Goal: Task Accomplishment & Management: Manage account settings

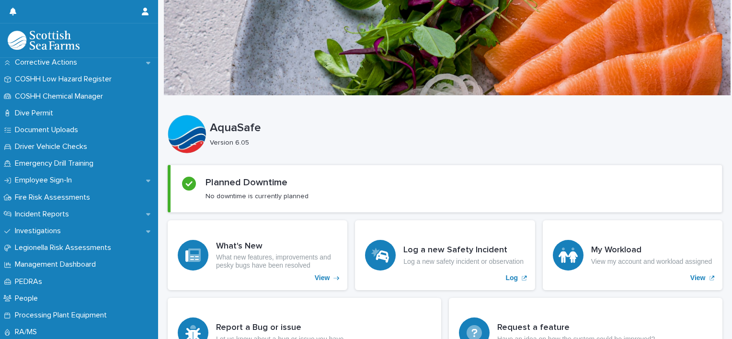
scroll to position [287, 0]
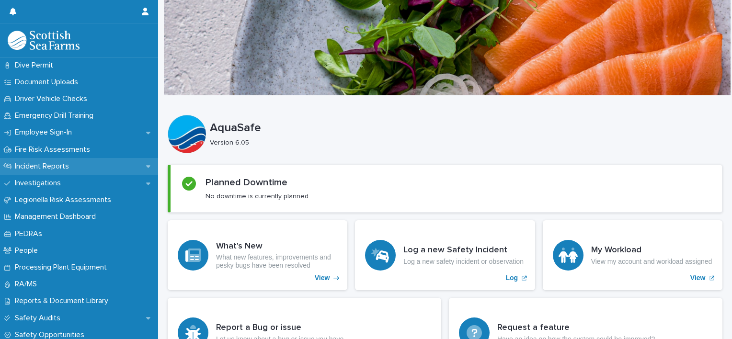
click at [146, 164] on icon at bounding box center [148, 166] width 4 height 7
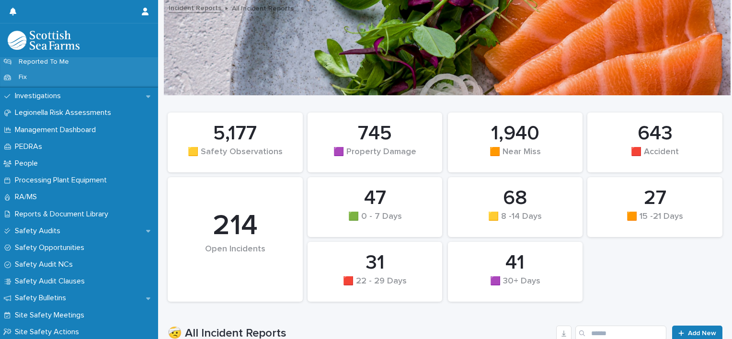
scroll to position [423, 0]
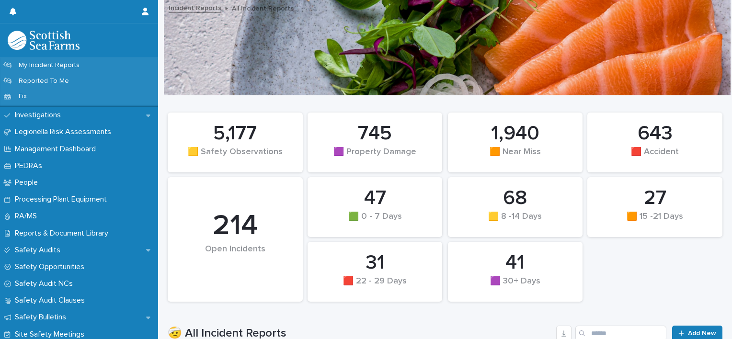
click at [159, 60] on div "Incident Reports All Incident Reports" at bounding box center [445, 48] width 574 height 96
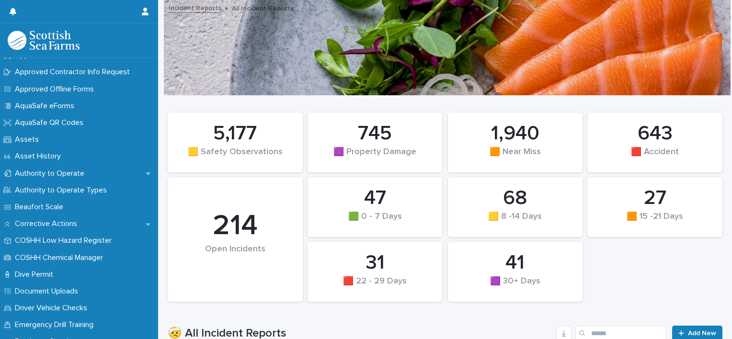
scroll to position [71, 0]
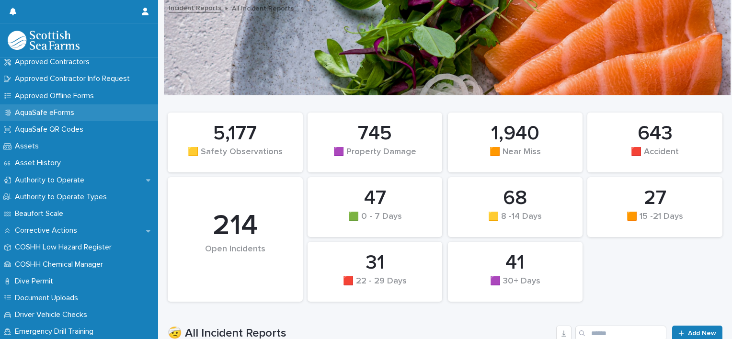
click at [41, 113] on p "AquaSafe eForms" at bounding box center [46, 112] width 71 height 9
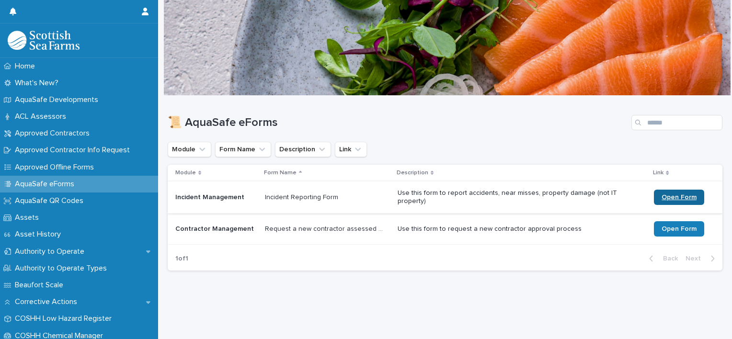
click at [663, 197] on span "Open Form" at bounding box center [679, 197] width 35 height 7
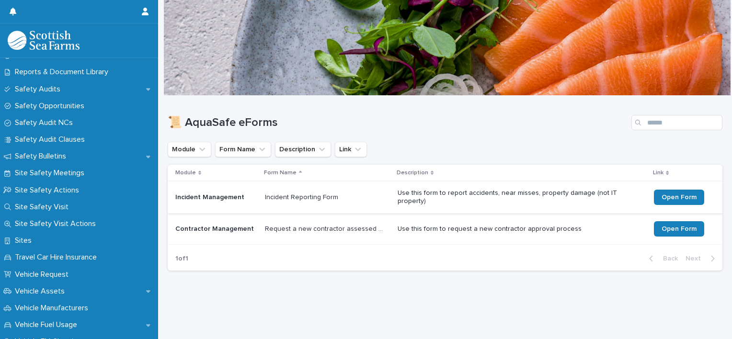
scroll to position [550, 0]
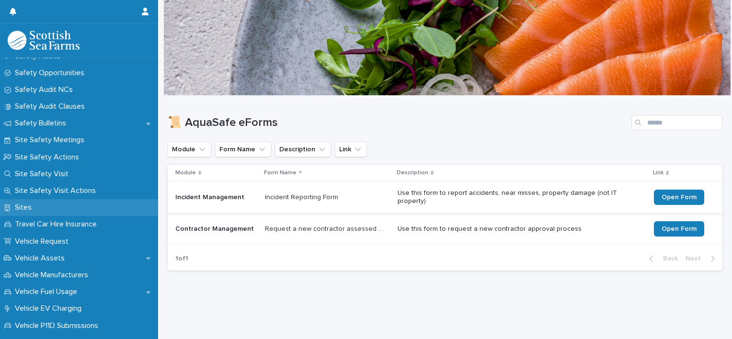
click at [21, 207] on p "Sites" at bounding box center [25, 207] width 28 height 9
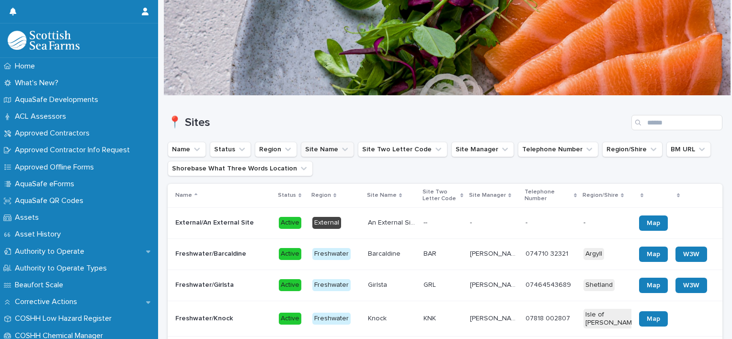
click at [340, 149] on icon "Site Name" at bounding box center [345, 150] width 10 height 10
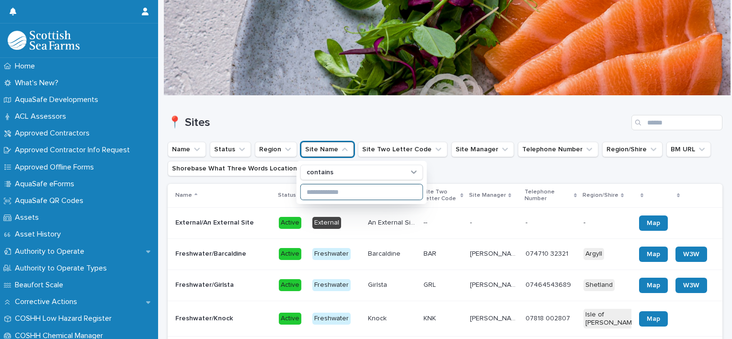
click at [322, 190] on input at bounding box center [362, 191] width 122 height 15
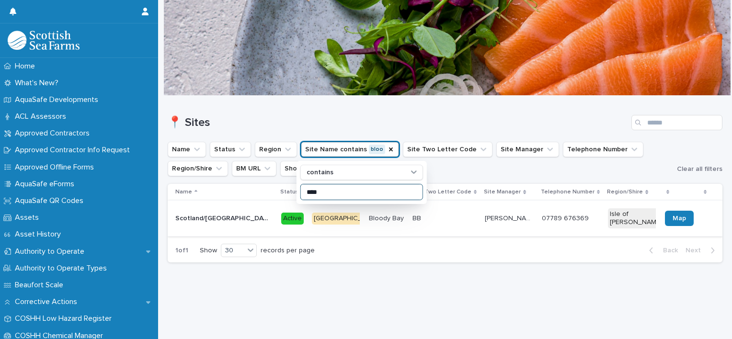
type input "****"
click at [237, 216] on p "Scotland/[GEOGRAPHIC_DATA]" at bounding box center [224, 218] width 98 height 10
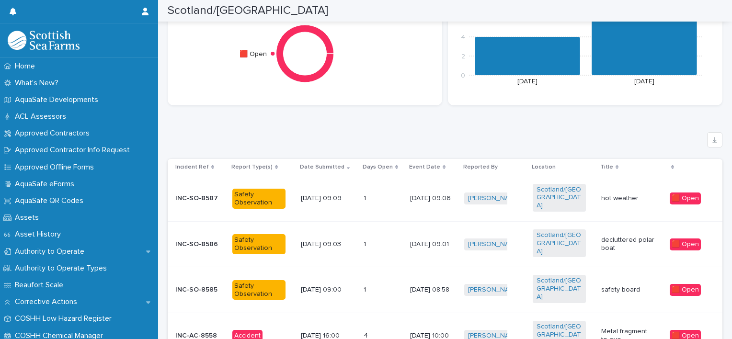
scroll to position [526, 0]
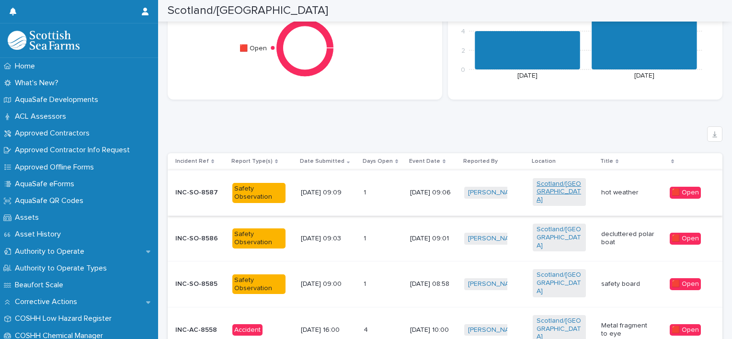
click at [573, 186] on link "Scotland/[GEOGRAPHIC_DATA]" at bounding box center [560, 192] width 46 height 24
click at [420, 189] on p "[DATE] 09:06" at bounding box center [433, 193] width 47 height 8
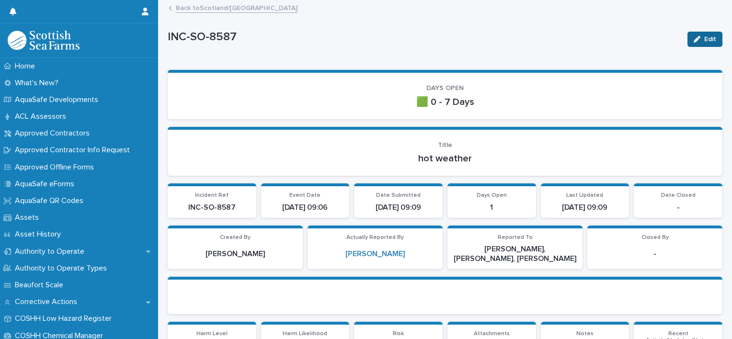
click at [704, 37] on span "Edit" at bounding box center [710, 39] width 12 height 7
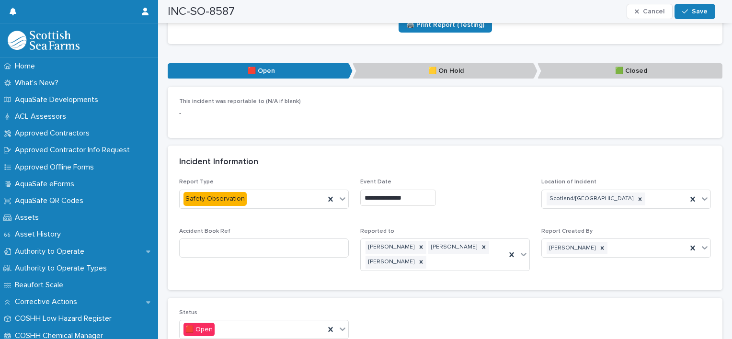
scroll to position [385, 0]
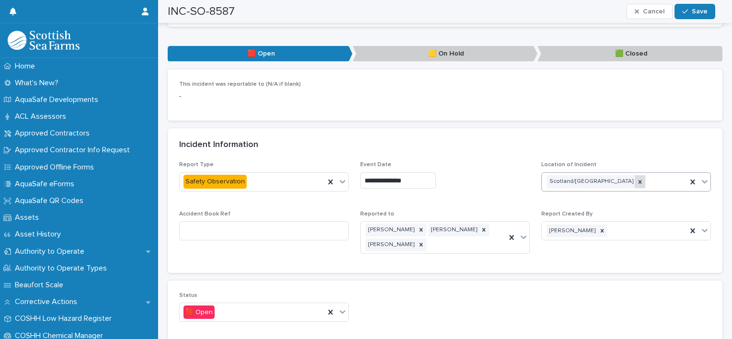
click at [637, 182] on icon at bounding box center [640, 182] width 7 height 7
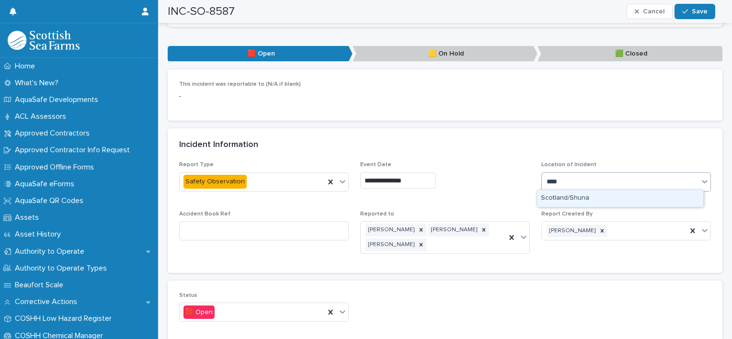
type input "*****"
click at [586, 199] on div "Scotland/Shuna" at bounding box center [620, 198] width 166 height 17
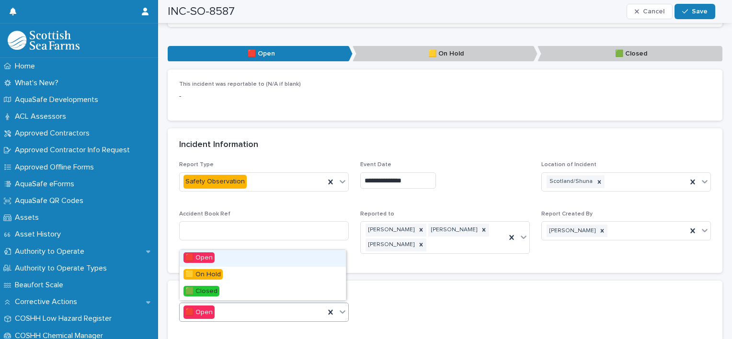
click at [342, 310] on icon at bounding box center [343, 311] width 6 height 3
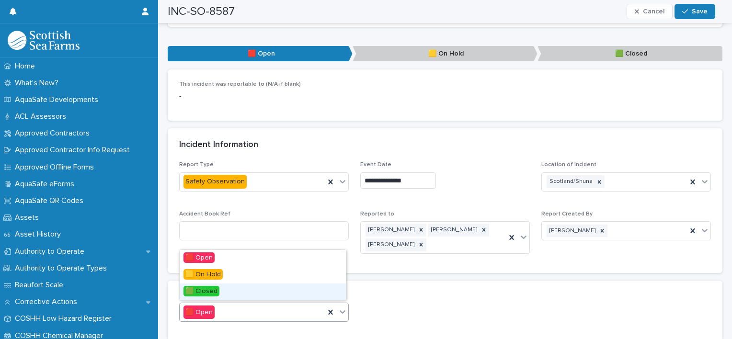
click at [240, 289] on div "🟩 Closed" at bounding box center [263, 292] width 166 height 17
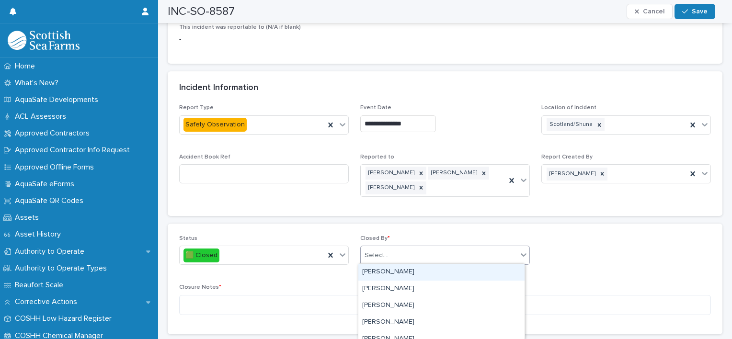
click at [423, 253] on div "Select..." at bounding box center [439, 256] width 157 height 16
type input "**********"
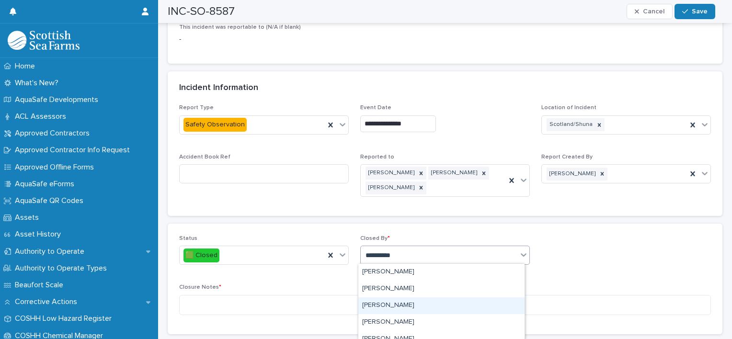
click at [405, 305] on div "[PERSON_NAME]" at bounding box center [441, 306] width 166 height 17
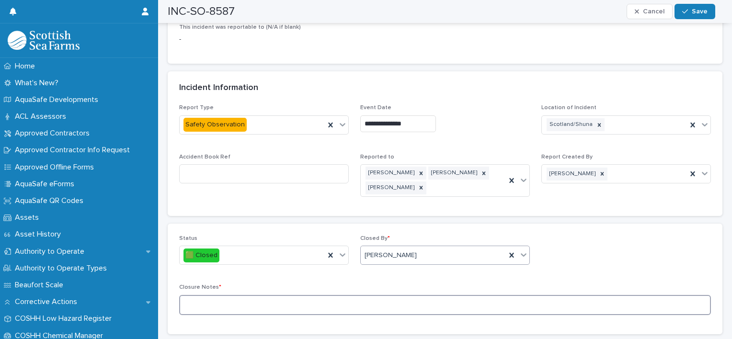
click at [194, 300] on textarea at bounding box center [445, 305] width 532 height 21
type textarea "**********"
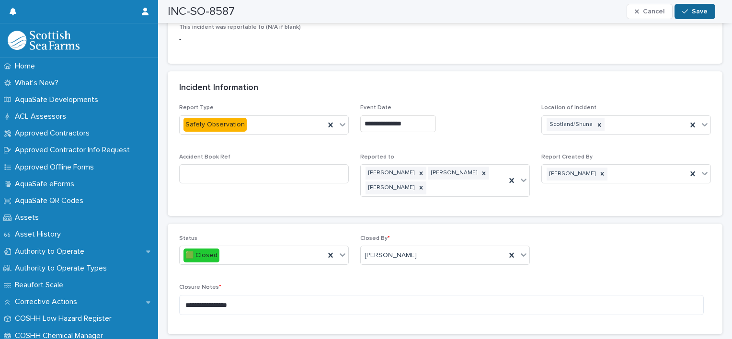
click at [703, 14] on span "Save" at bounding box center [700, 11] width 16 height 7
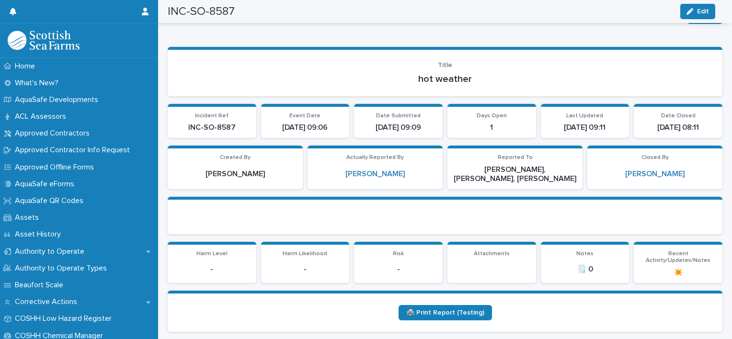
scroll to position [0, 0]
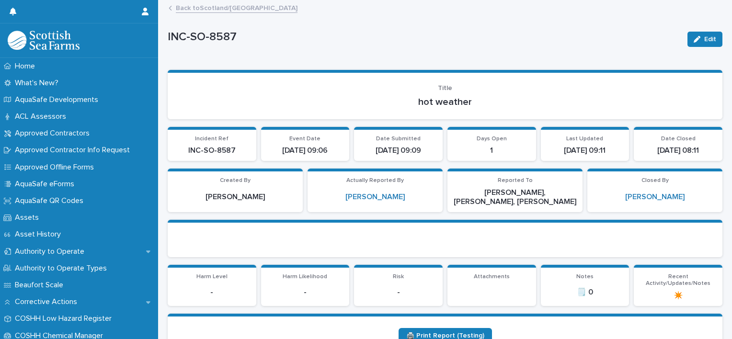
click at [171, 10] on icon at bounding box center [170, 8] width 3 height 5
click at [190, 9] on link "Back to [GEOGRAPHIC_DATA]/[GEOGRAPHIC_DATA]" at bounding box center [237, 7] width 122 height 11
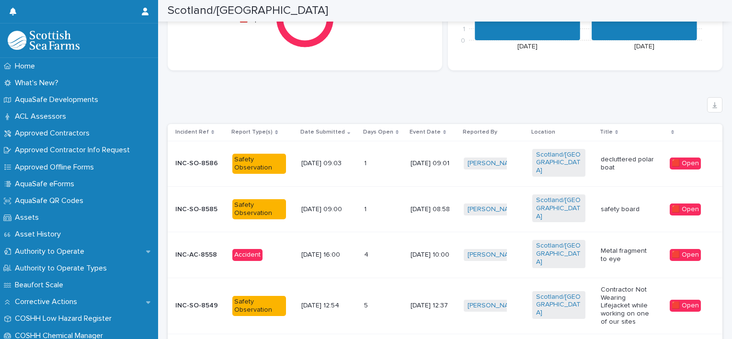
scroll to position [560, 0]
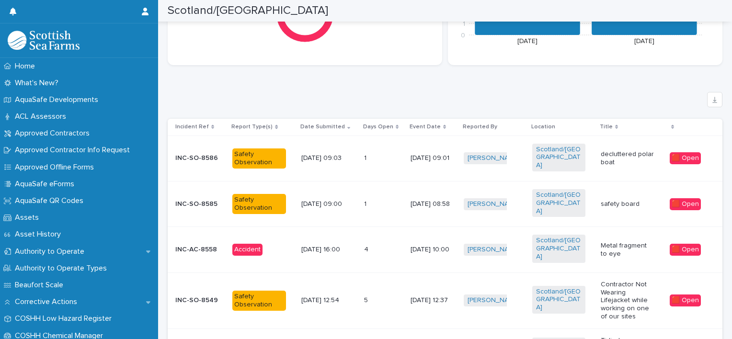
click at [417, 154] on p "[DATE] 09:01" at bounding box center [434, 158] width 46 height 8
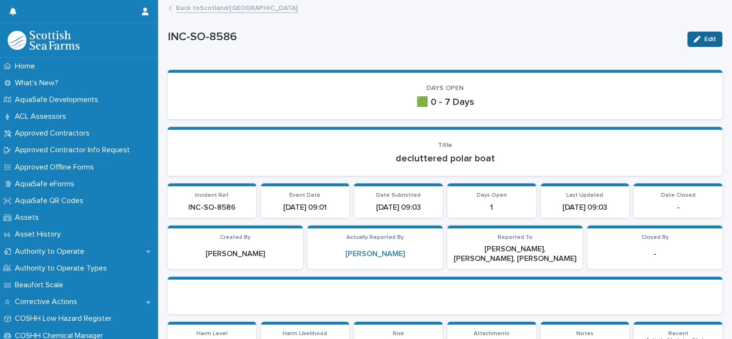
click at [704, 40] on span "Edit" at bounding box center [710, 39] width 12 height 7
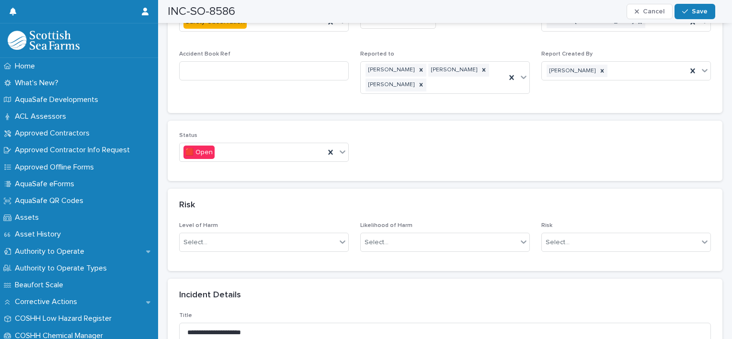
scroll to position [549, 0]
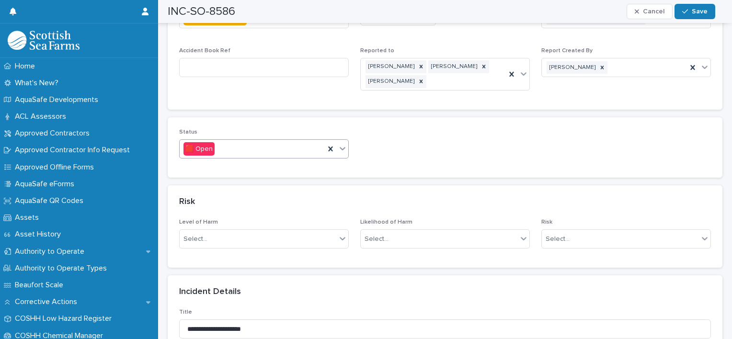
click at [338, 148] on icon at bounding box center [343, 149] width 10 height 10
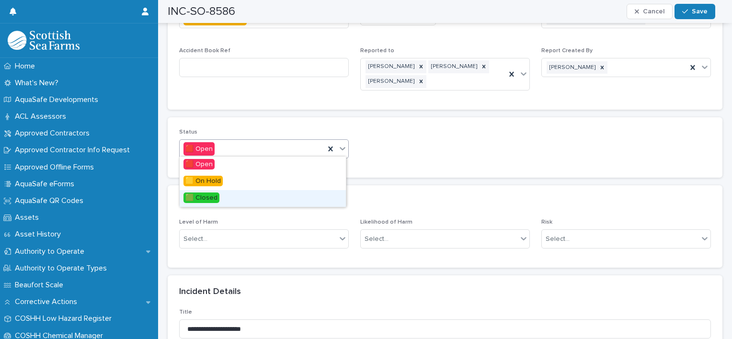
click at [255, 197] on div "🟩 Closed" at bounding box center [263, 198] width 166 height 17
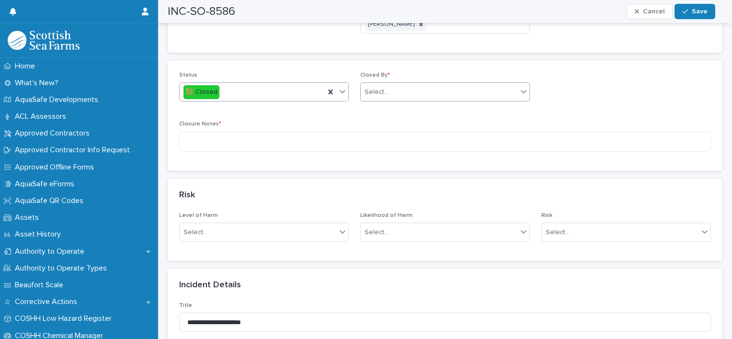
click at [394, 88] on div "Select..." at bounding box center [439, 92] width 157 height 16
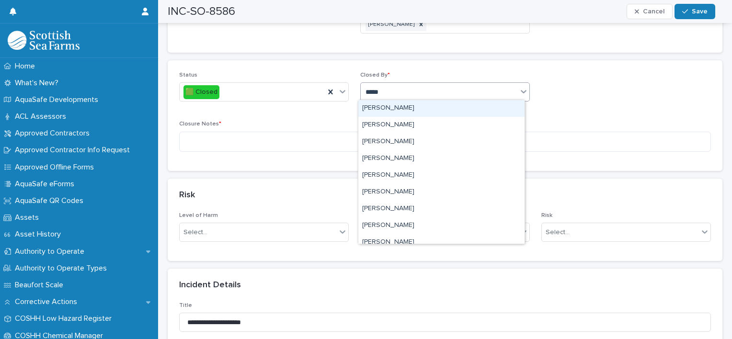
type input "******"
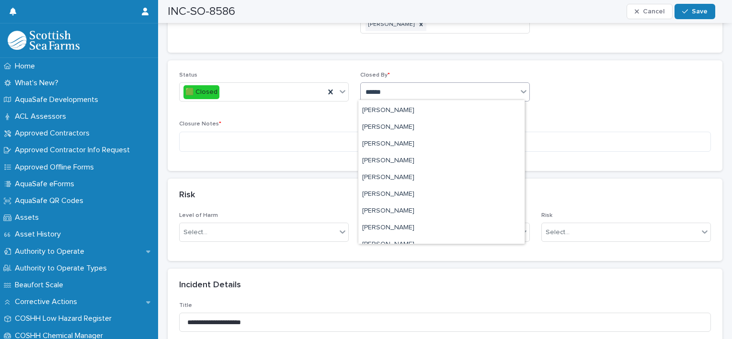
scroll to position [143, 0]
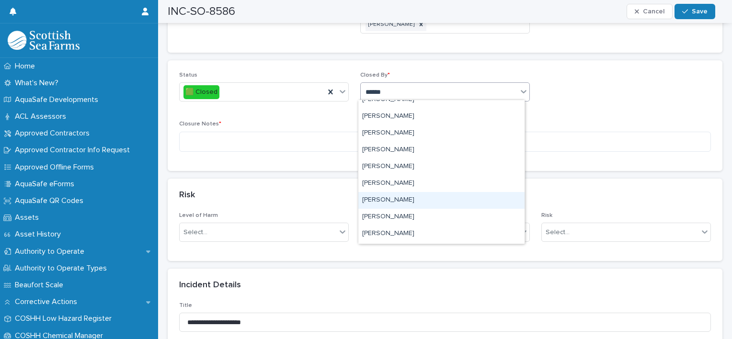
click at [406, 194] on div "[PERSON_NAME]" at bounding box center [441, 200] width 166 height 17
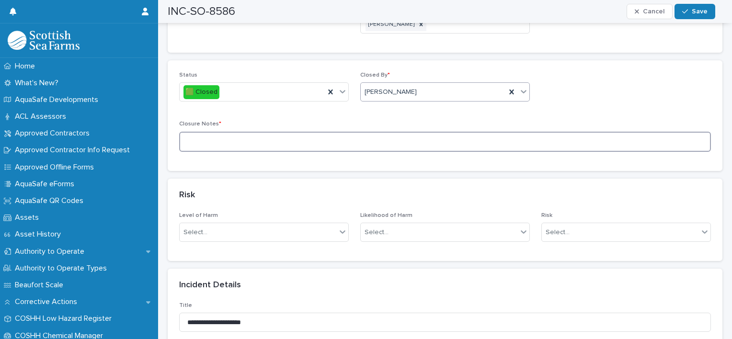
click at [208, 143] on textarea at bounding box center [445, 142] width 532 height 21
type textarea "*"
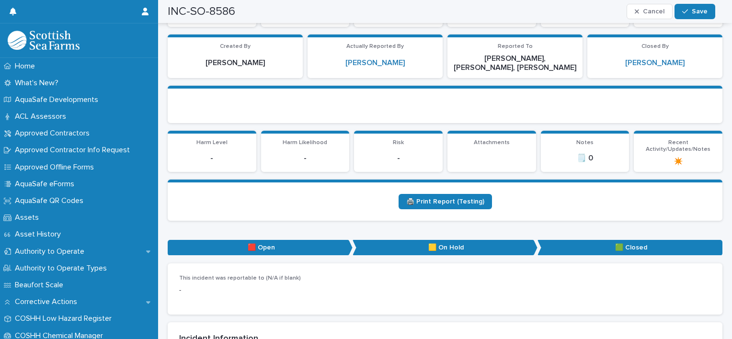
scroll to position [73, 0]
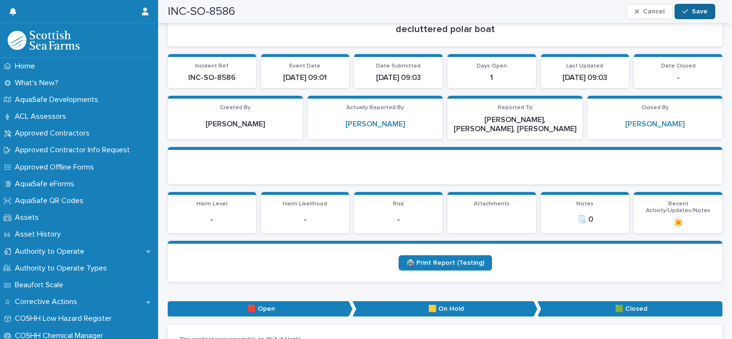
type textarea "**********"
click at [700, 8] on span "Save" at bounding box center [700, 11] width 16 height 7
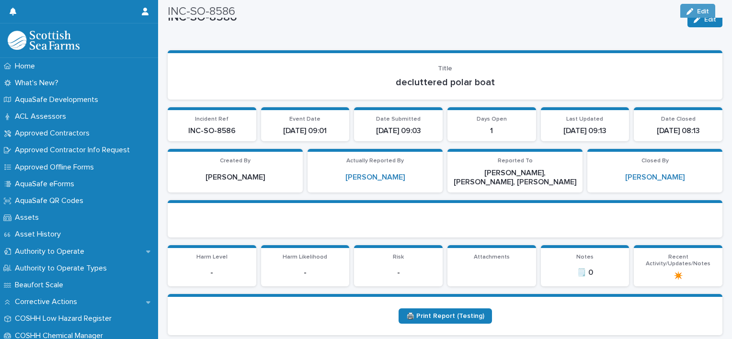
scroll to position [0, 0]
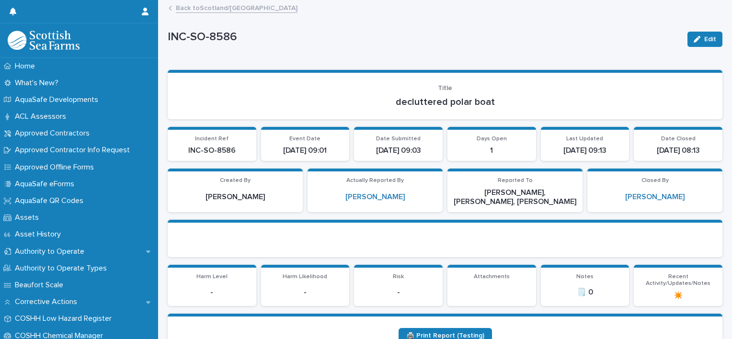
click at [213, 8] on link "Back to [GEOGRAPHIC_DATA]/[GEOGRAPHIC_DATA]" at bounding box center [237, 7] width 122 height 11
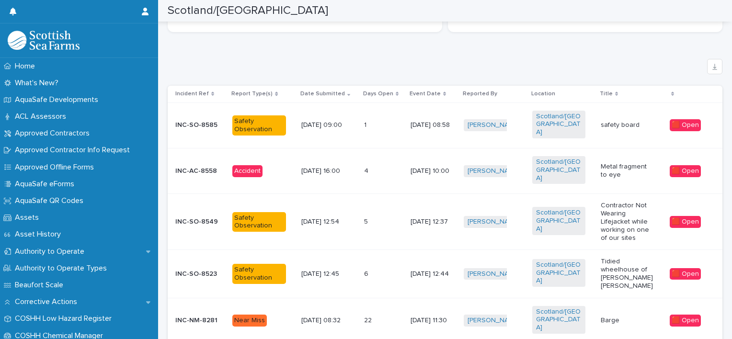
scroll to position [609, 0]
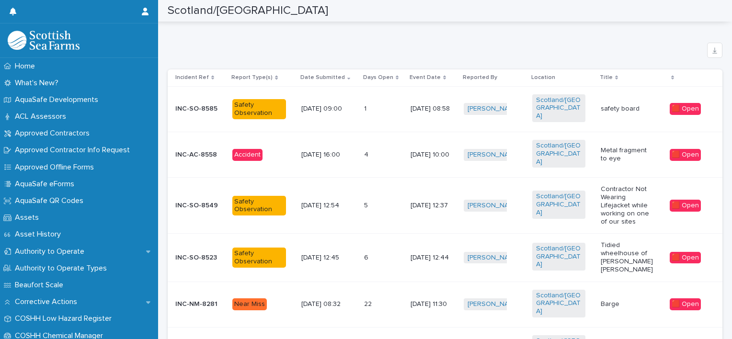
click at [383, 106] on p at bounding box center [377, 109] width 27 height 8
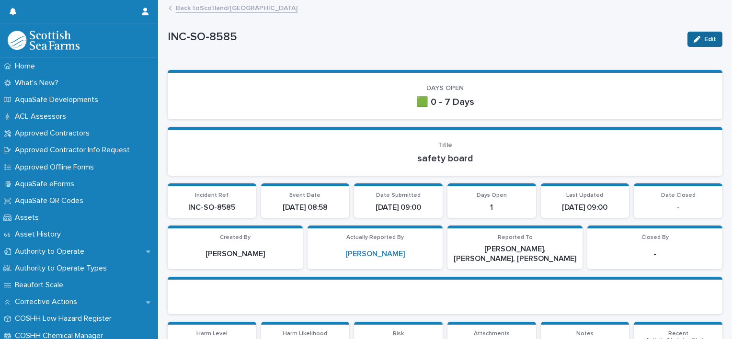
click at [691, 35] on button "Edit" at bounding box center [705, 39] width 35 height 15
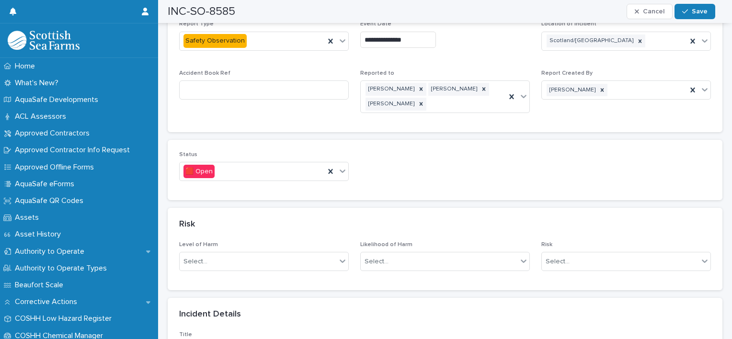
scroll to position [540, 0]
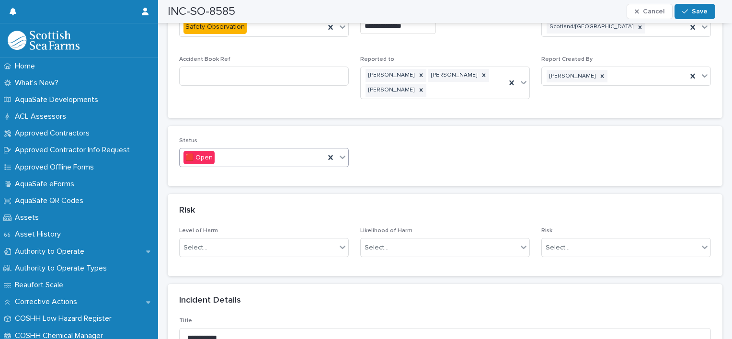
click at [341, 157] on icon at bounding box center [343, 157] width 10 height 10
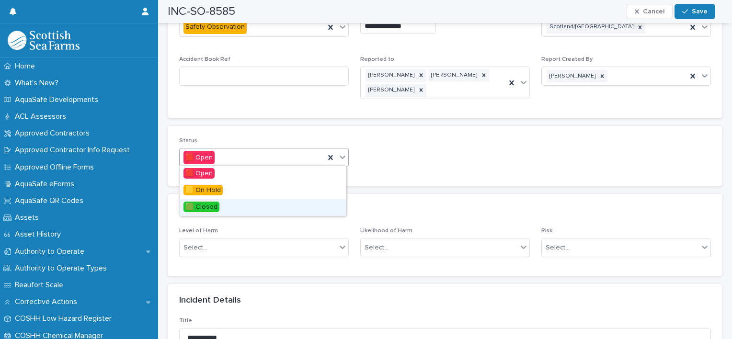
click at [258, 204] on div "🟩 Closed" at bounding box center [263, 207] width 166 height 17
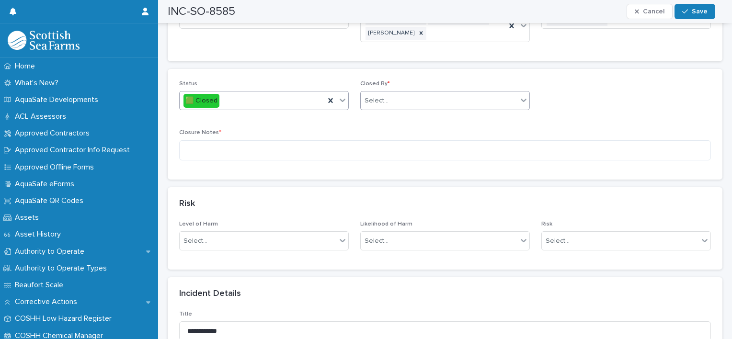
click at [410, 101] on div "Select..." at bounding box center [439, 101] width 157 height 16
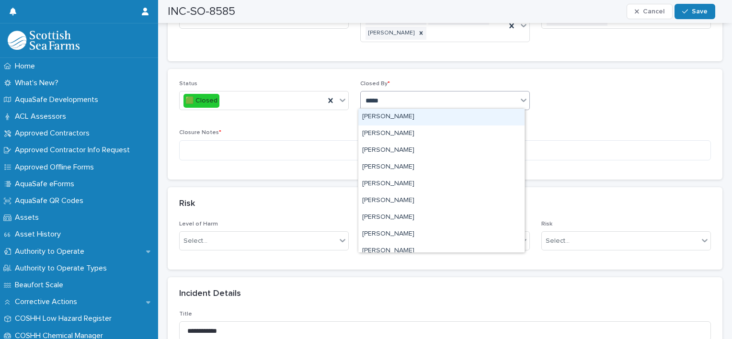
type input "******"
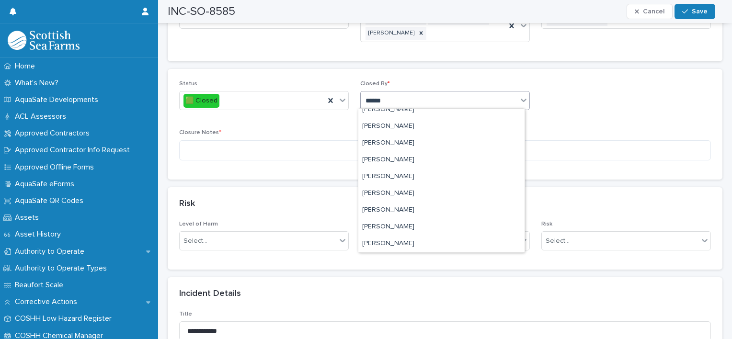
scroll to position [144, 0]
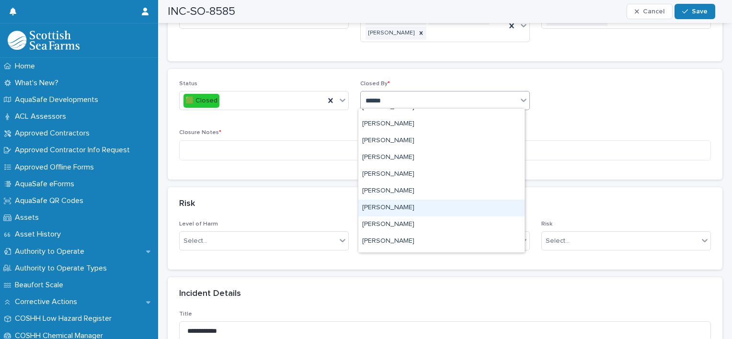
click at [420, 207] on div "[PERSON_NAME]" at bounding box center [441, 208] width 166 height 17
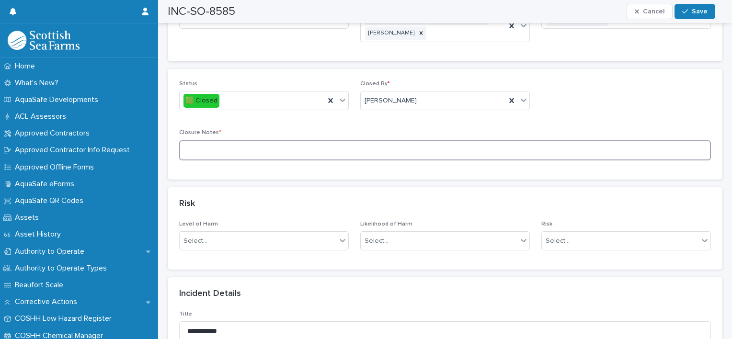
click at [214, 146] on textarea at bounding box center [445, 150] width 532 height 21
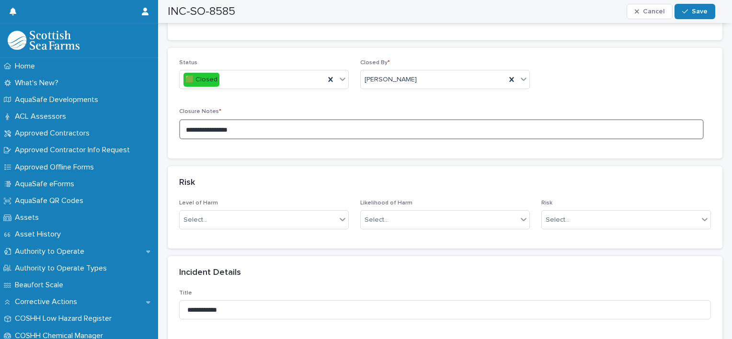
scroll to position [561, 0]
type textarea "**********"
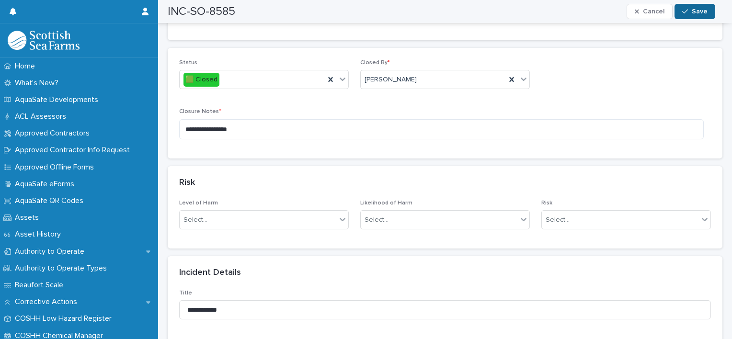
click at [698, 11] on span "Save" at bounding box center [700, 11] width 16 height 7
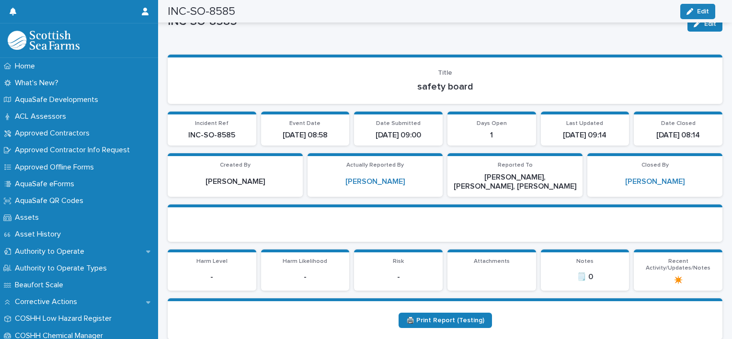
scroll to position [0, 0]
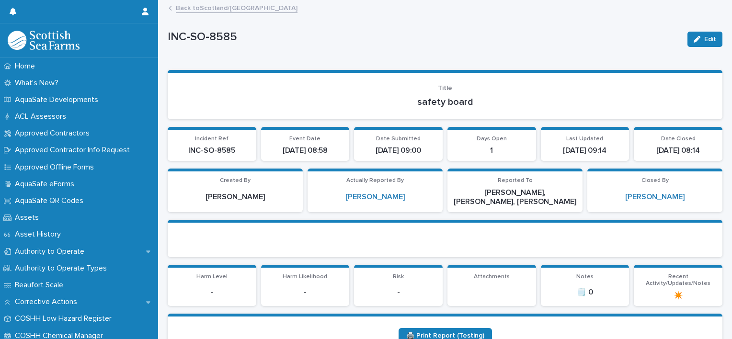
click at [223, 8] on link "Back to [GEOGRAPHIC_DATA]/[GEOGRAPHIC_DATA]" at bounding box center [237, 7] width 122 height 11
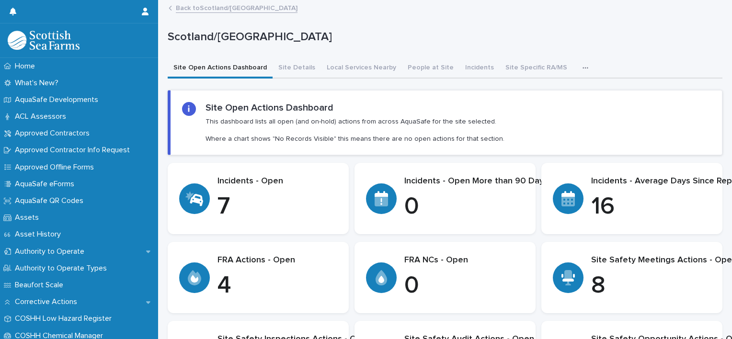
click at [223, 8] on link "Back to [GEOGRAPHIC_DATA]/[GEOGRAPHIC_DATA]" at bounding box center [237, 7] width 122 height 11
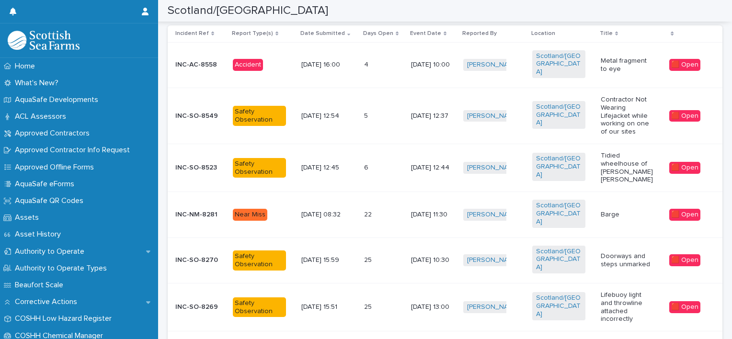
scroll to position [665, 0]
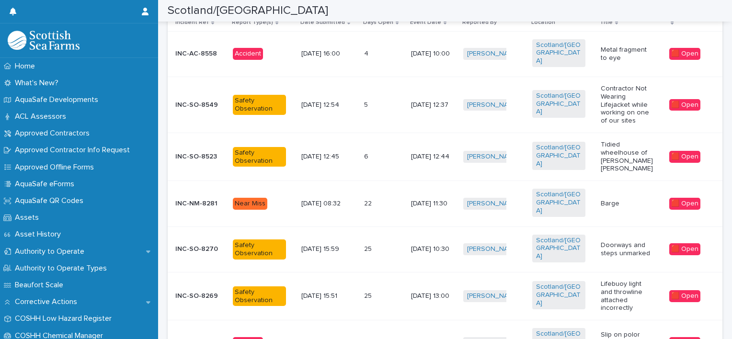
click at [396, 227] on td "25 25" at bounding box center [383, 250] width 46 height 46
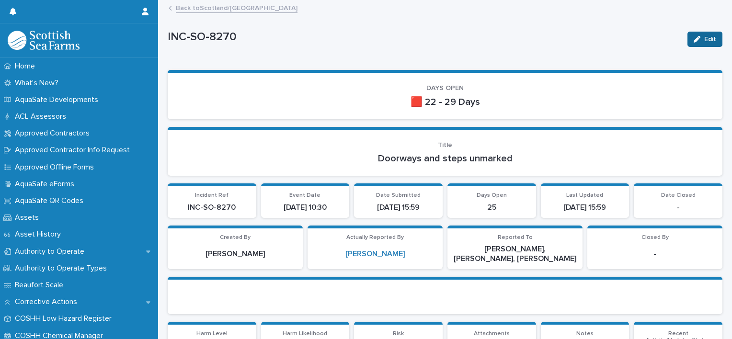
click at [707, 40] on span "Edit" at bounding box center [710, 39] width 12 height 7
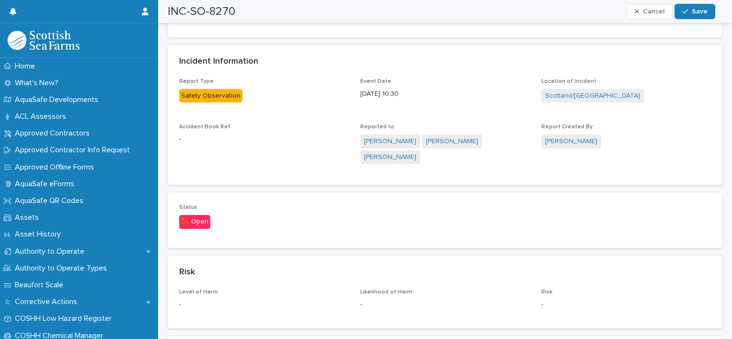
scroll to position [474, 0]
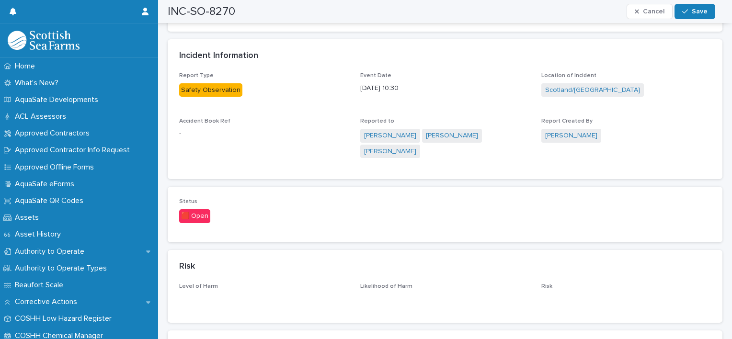
click at [199, 213] on div "🟥 Open" at bounding box center [194, 216] width 31 height 14
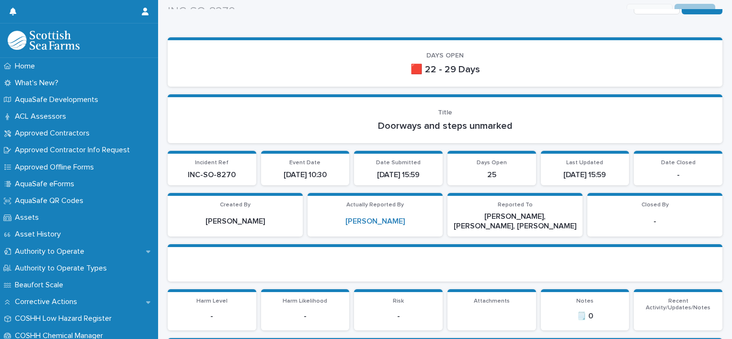
scroll to position [0, 0]
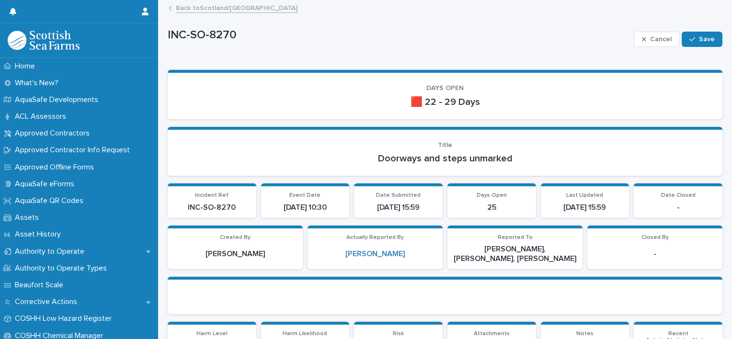
click at [225, 11] on link "Back to [GEOGRAPHIC_DATA]/[GEOGRAPHIC_DATA]" at bounding box center [237, 7] width 122 height 11
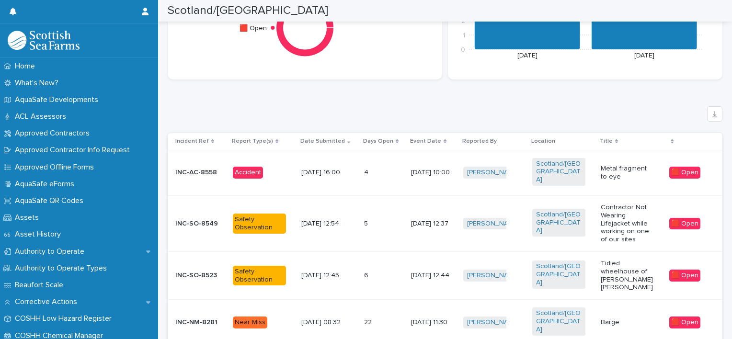
scroll to position [551, 0]
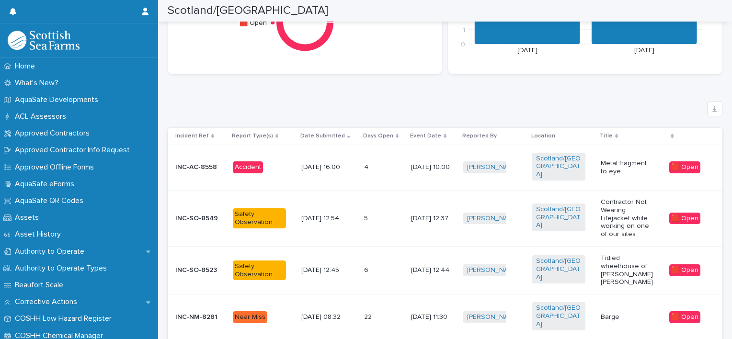
click at [337, 265] on td "[DATE] 12:45" at bounding box center [329, 271] width 63 height 48
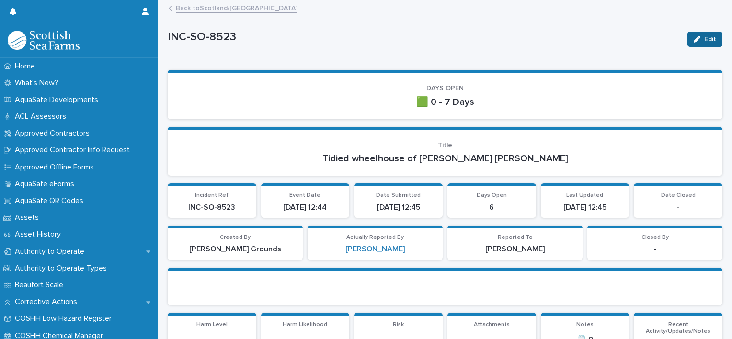
click at [704, 38] on span "Edit" at bounding box center [710, 39] width 12 height 7
click at [650, 36] on span "Cancel" at bounding box center [661, 39] width 22 height 7
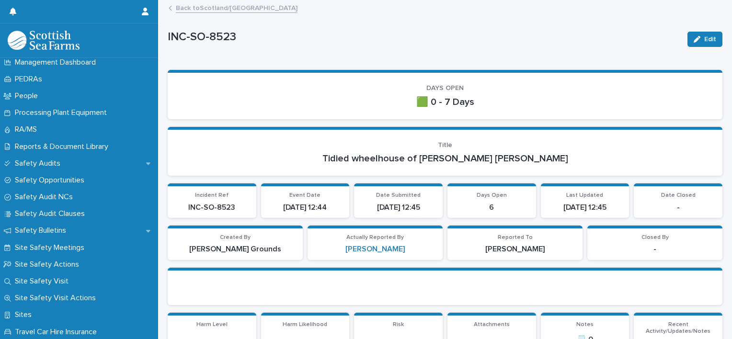
scroll to position [517, 0]
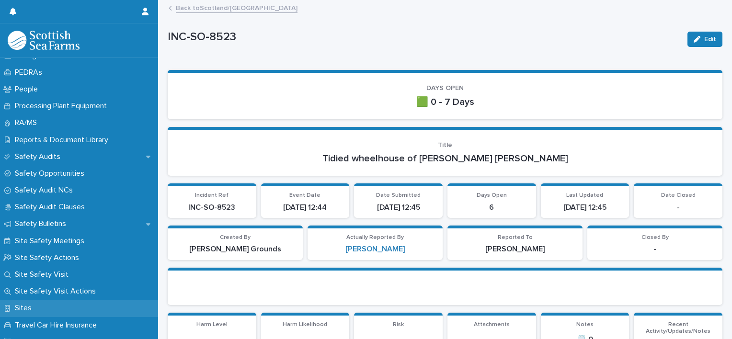
click at [23, 310] on p "Sites" at bounding box center [25, 308] width 28 height 9
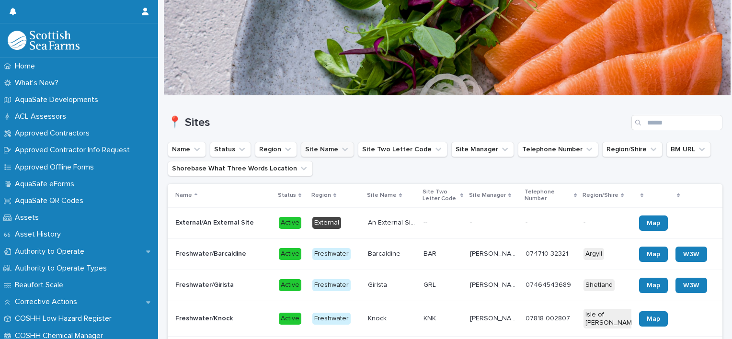
click at [332, 151] on button "Site Name" at bounding box center [327, 149] width 53 height 15
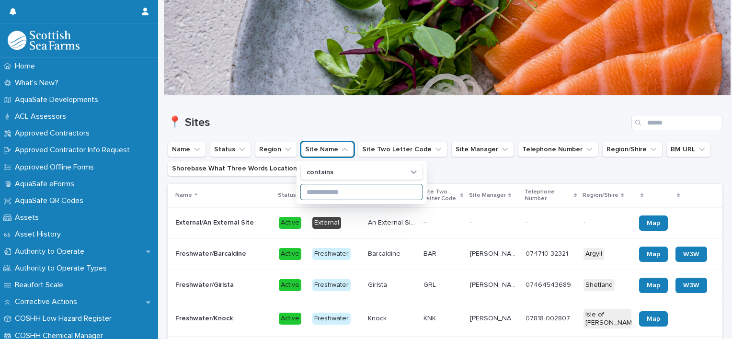
click at [322, 194] on input at bounding box center [362, 191] width 122 height 15
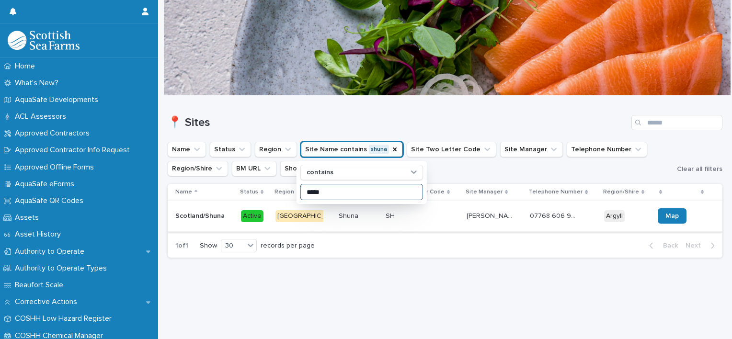
type input "*****"
click at [221, 218] on p "Scotland/Shuna" at bounding box center [200, 215] width 51 height 10
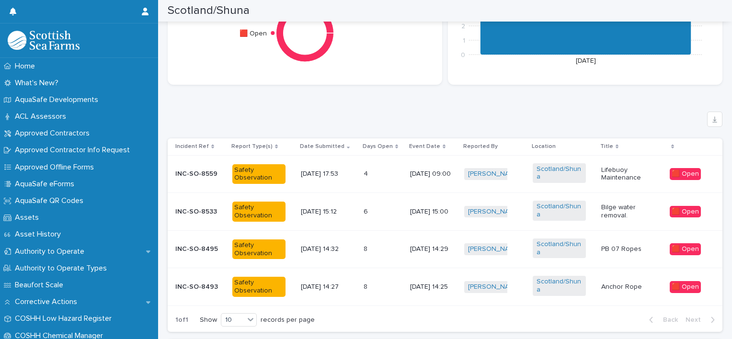
scroll to position [561, 0]
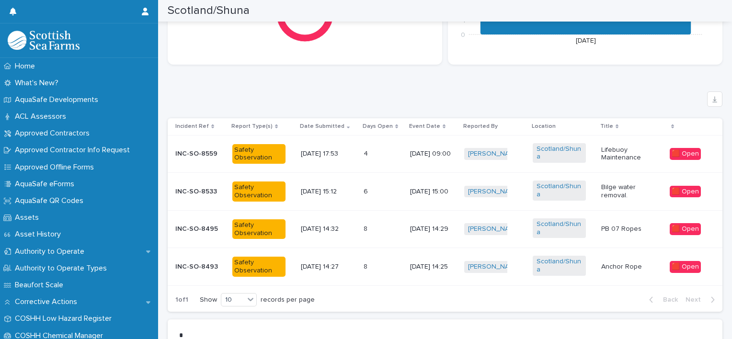
click at [219, 266] on p "INC-SO-8493" at bounding box center [199, 267] width 49 height 8
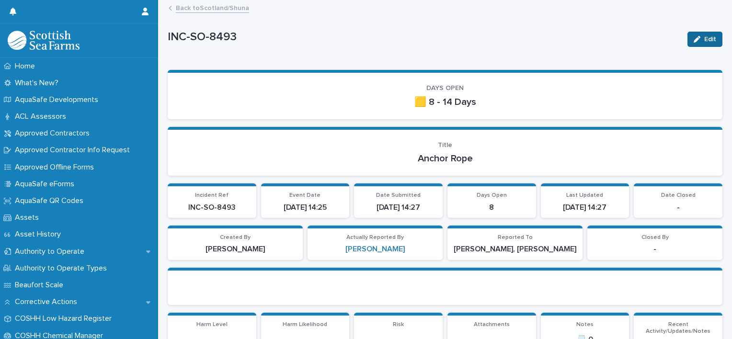
click at [694, 40] on div "button" at bounding box center [699, 39] width 11 height 7
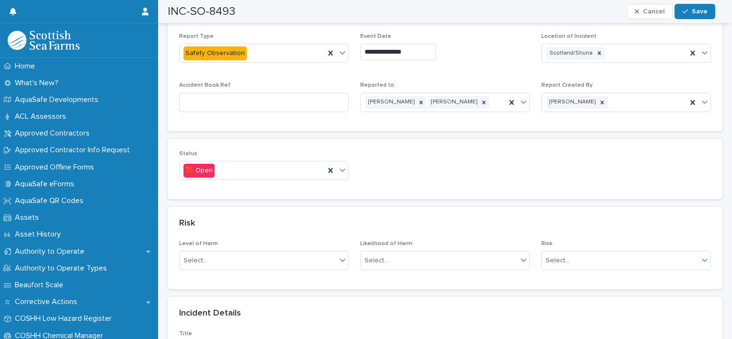
scroll to position [508, 0]
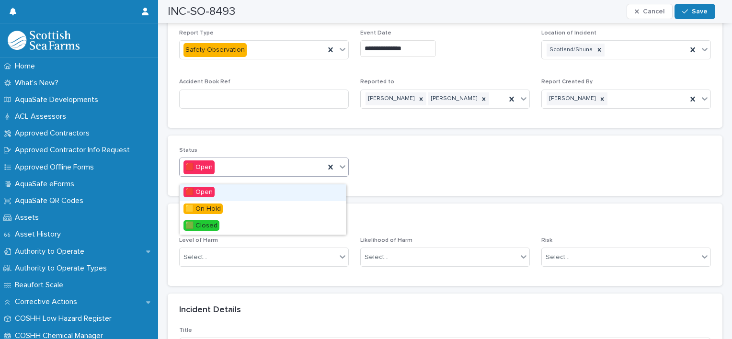
click at [341, 172] on icon at bounding box center [343, 167] width 10 height 10
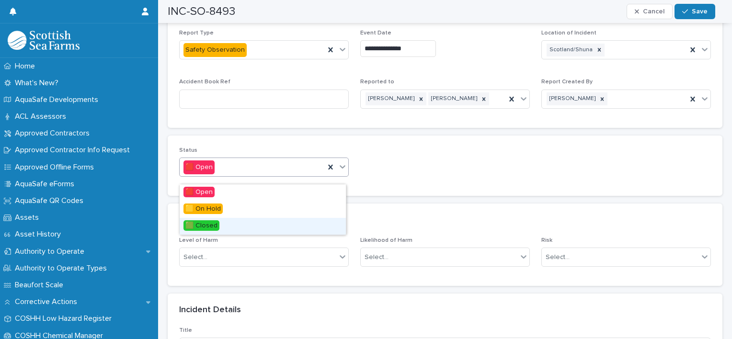
click at [247, 231] on div "🟩 Closed" at bounding box center [263, 226] width 166 height 17
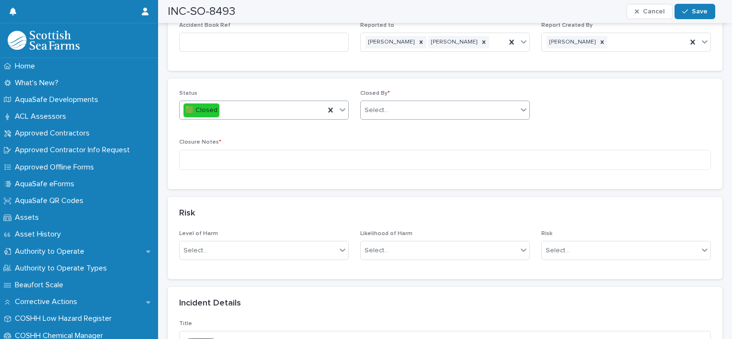
click at [407, 116] on div "Select..." at bounding box center [439, 111] width 157 height 16
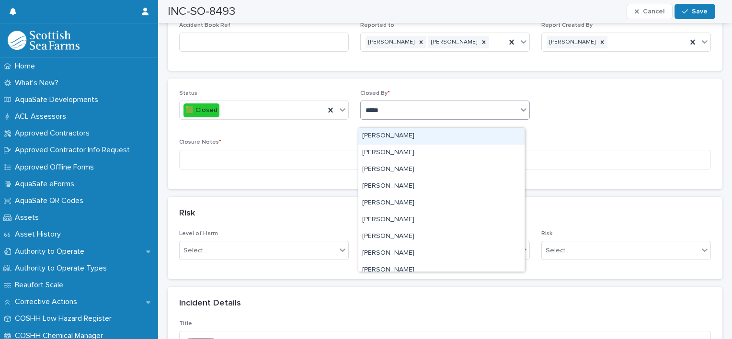
type input "******"
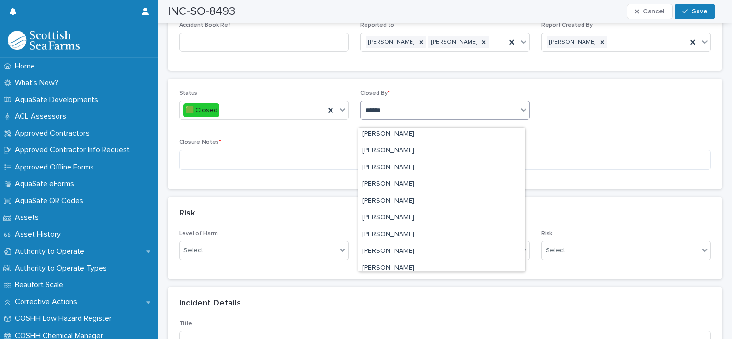
scroll to position [125, 0]
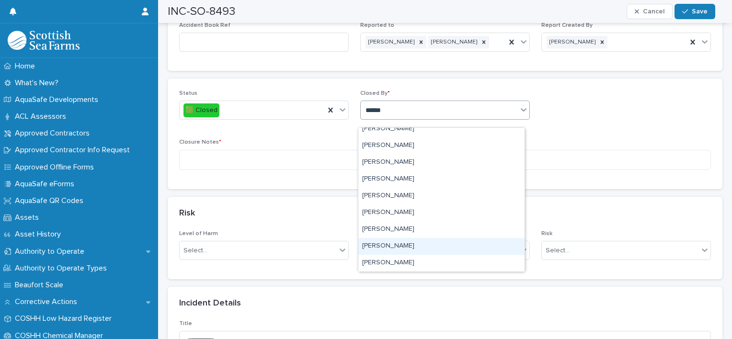
click at [400, 247] on div "[PERSON_NAME]" at bounding box center [441, 246] width 166 height 17
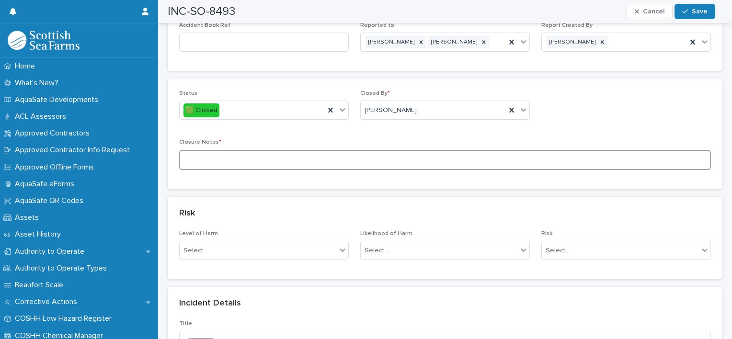
click at [207, 165] on textarea at bounding box center [445, 160] width 532 height 21
type textarea "**********"
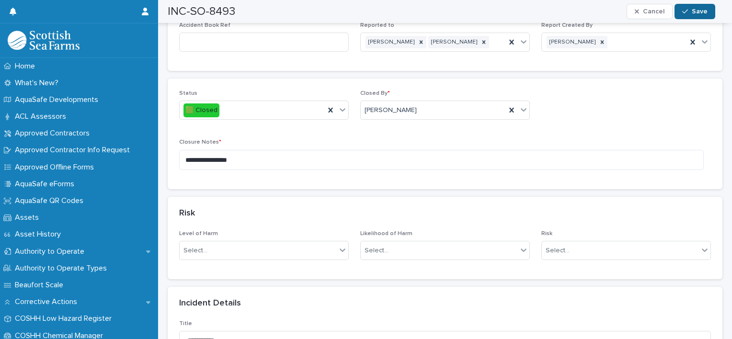
click at [701, 4] on button "Save" at bounding box center [695, 11] width 41 height 15
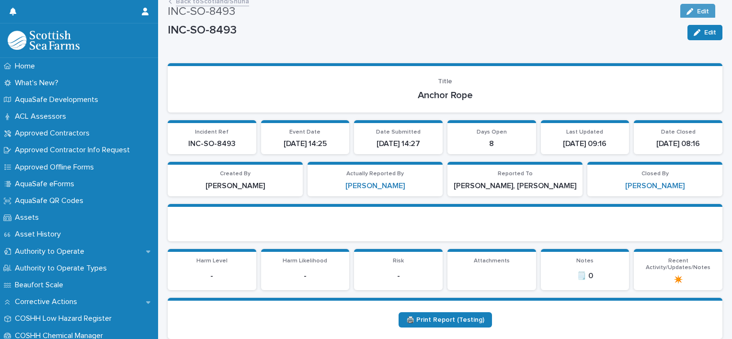
scroll to position [0, 0]
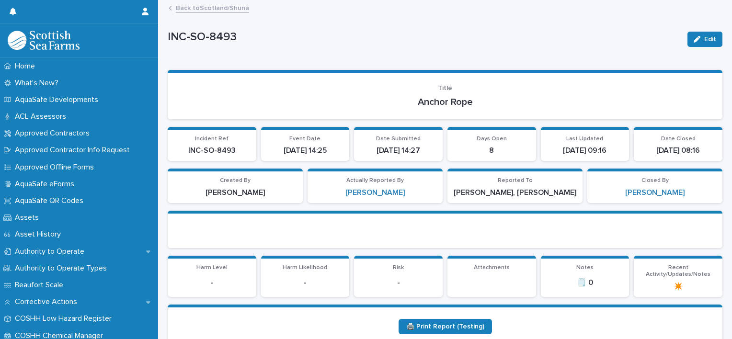
click at [213, 11] on link "Back to [GEOGRAPHIC_DATA]/Shuna" at bounding box center [212, 7] width 73 height 11
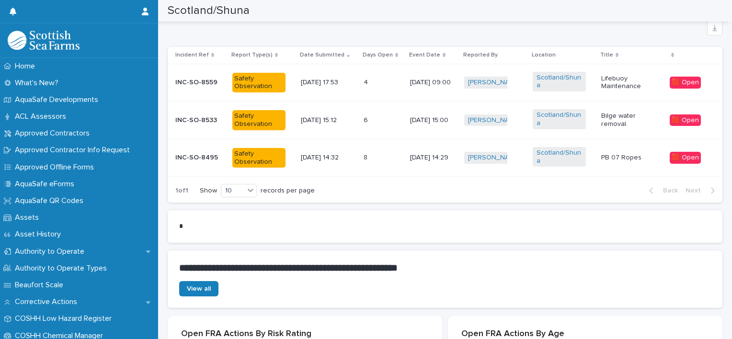
scroll to position [657, 0]
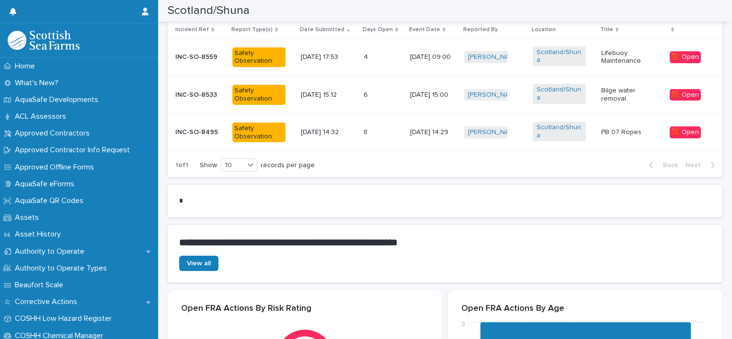
click at [394, 46] on td "4 4" at bounding box center [383, 57] width 46 height 38
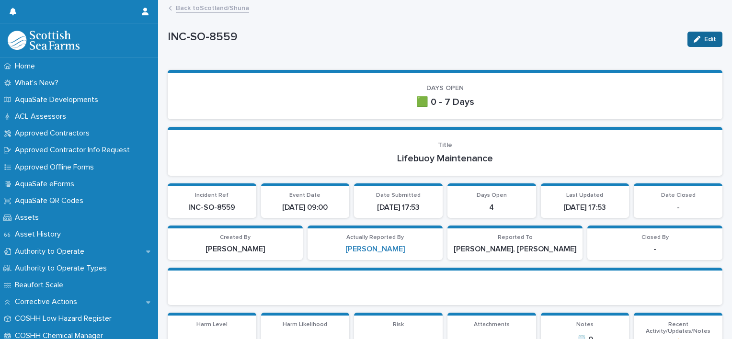
click at [705, 42] on button "Edit" at bounding box center [705, 39] width 35 height 15
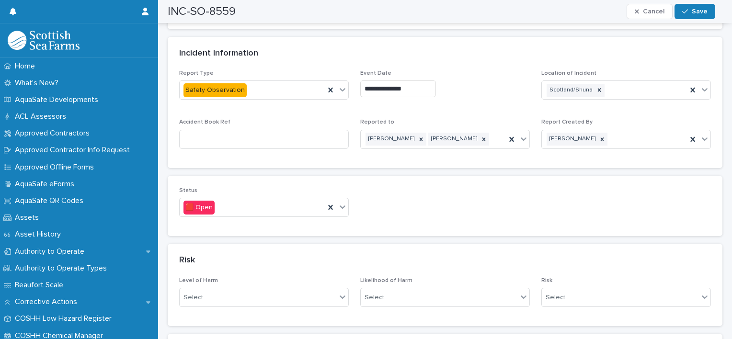
scroll to position [471, 0]
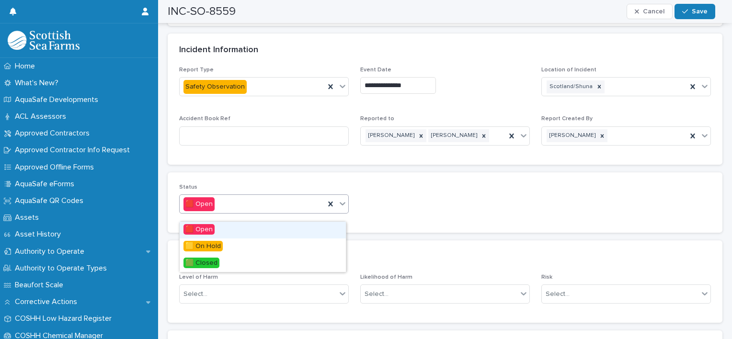
click at [340, 208] on icon at bounding box center [343, 204] width 10 height 10
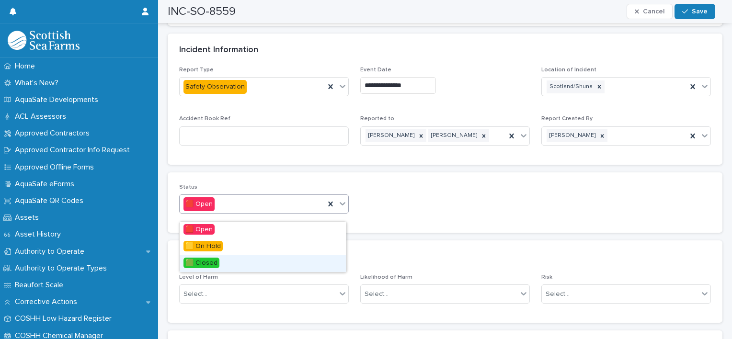
click at [252, 266] on div "🟩 Closed" at bounding box center [263, 263] width 166 height 17
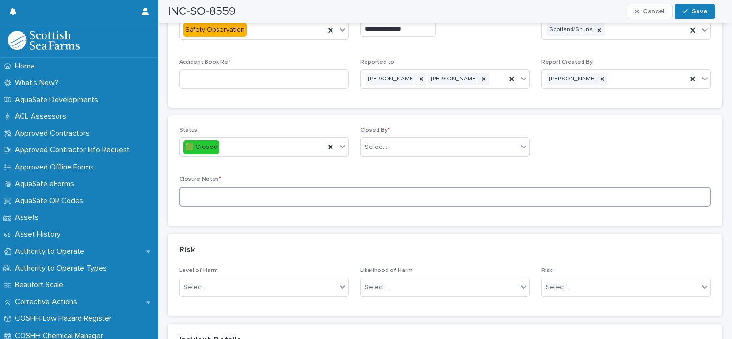
click at [207, 203] on textarea at bounding box center [445, 197] width 532 height 21
type textarea "*"
type textarea "**********"
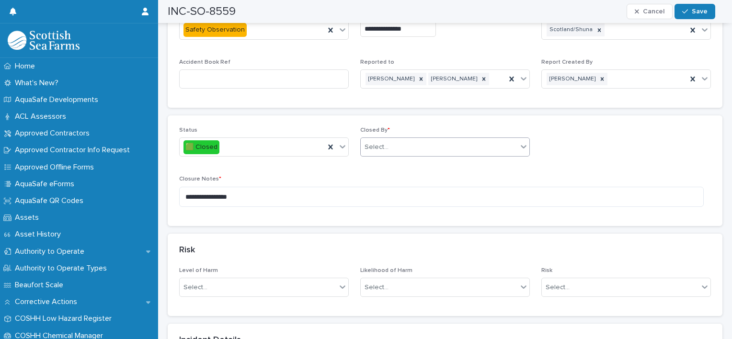
click at [408, 152] on div "Select..." at bounding box center [439, 147] width 157 height 16
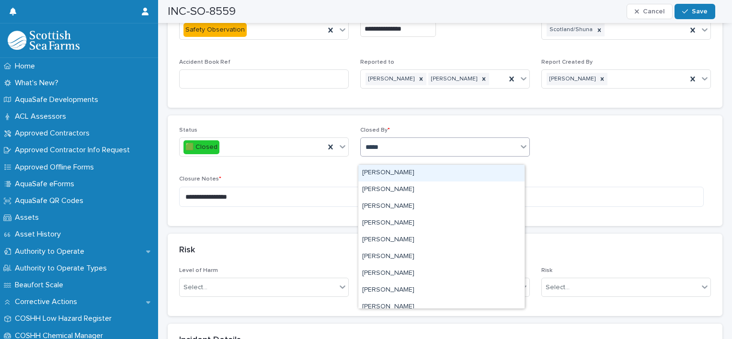
type input "******"
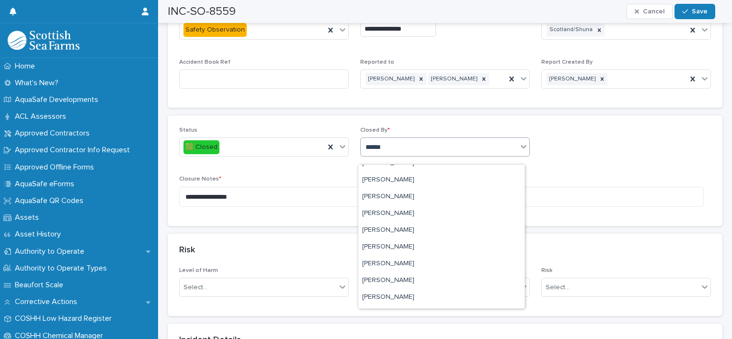
scroll to position [167, 0]
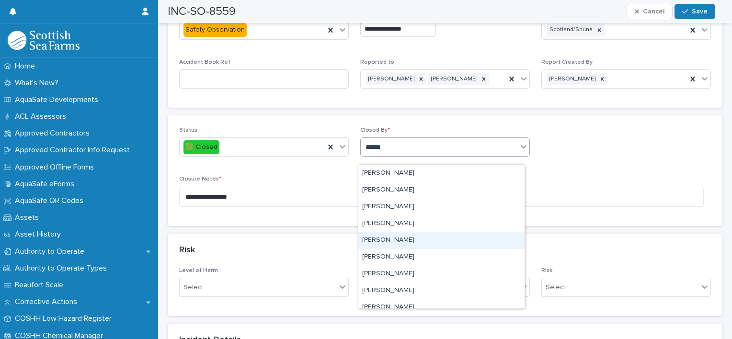
click at [400, 234] on div "[PERSON_NAME]" at bounding box center [441, 240] width 166 height 17
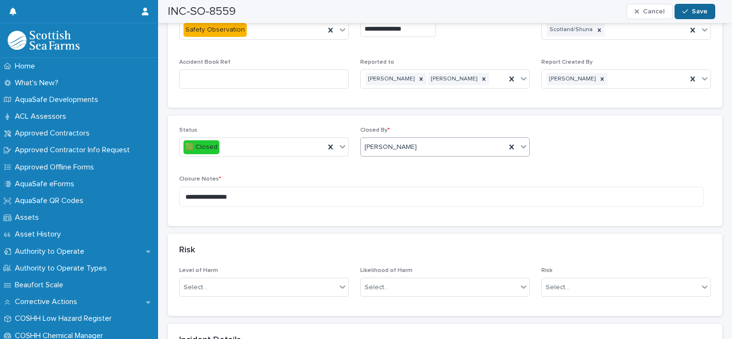
click at [698, 13] on span "Save" at bounding box center [700, 11] width 16 height 7
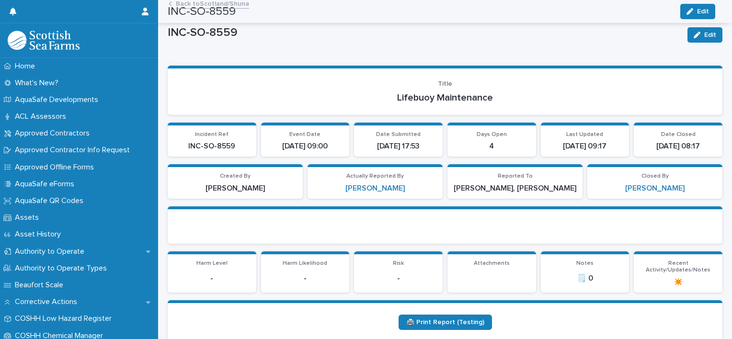
scroll to position [0, 0]
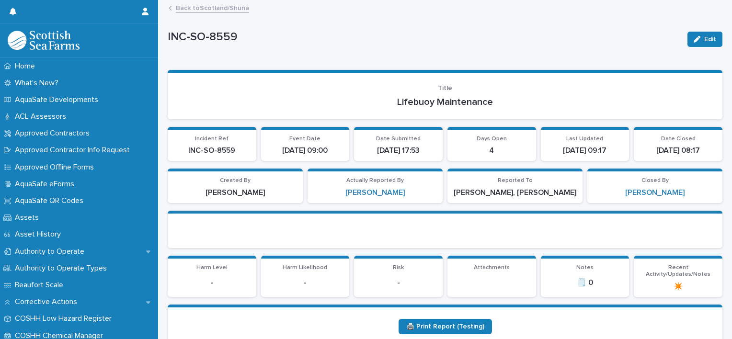
click at [236, 11] on link "Back to [GEOGRAPHIC_DATA]/Shuna" at bounding box center [212, 7] width 73 height 11
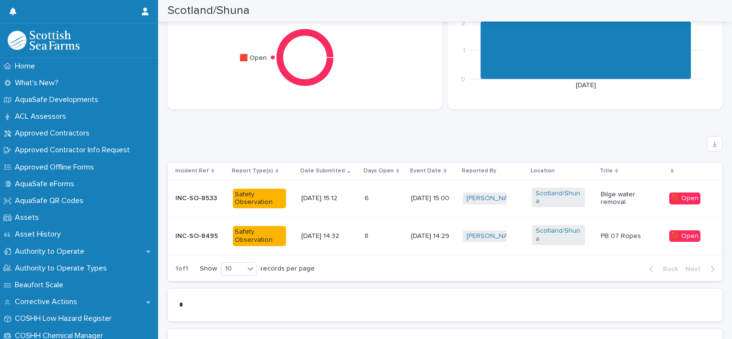
scroll to position [526, 0]
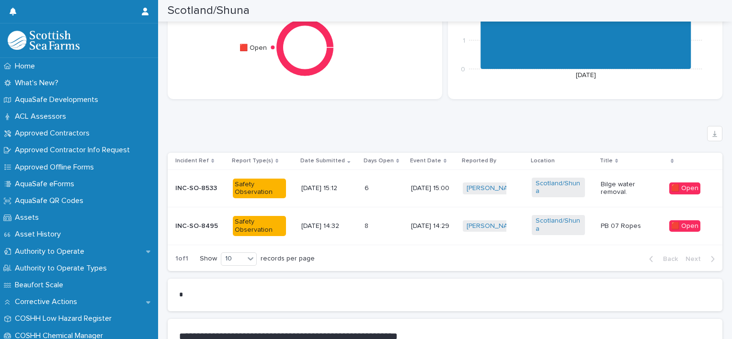
click at [453, 192] on td "[DATE] 15:00" at bounding box center [433, 189] width 52 height 38
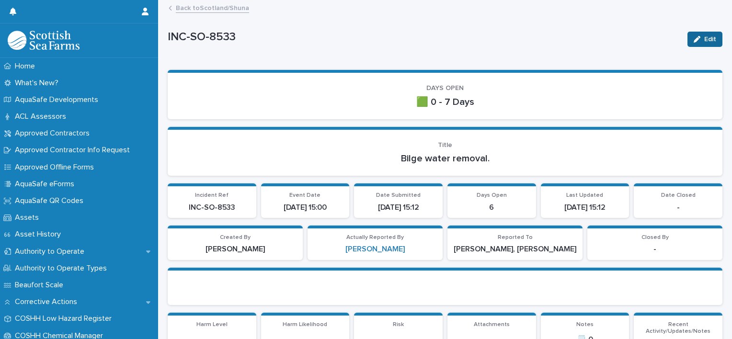
click at [695, 38] on div "button" at bounding box center [699, 39] width 11 height 7
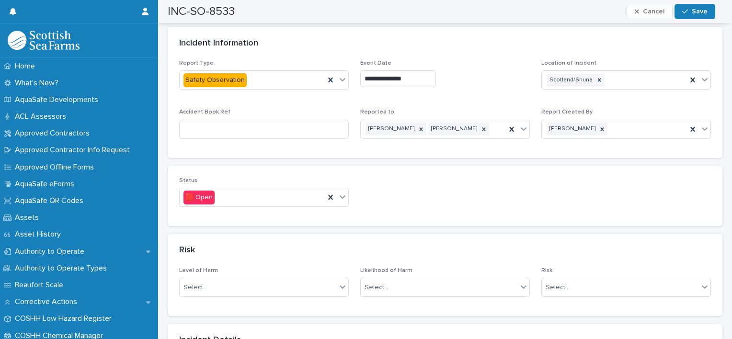
scroll to position [481, 0]
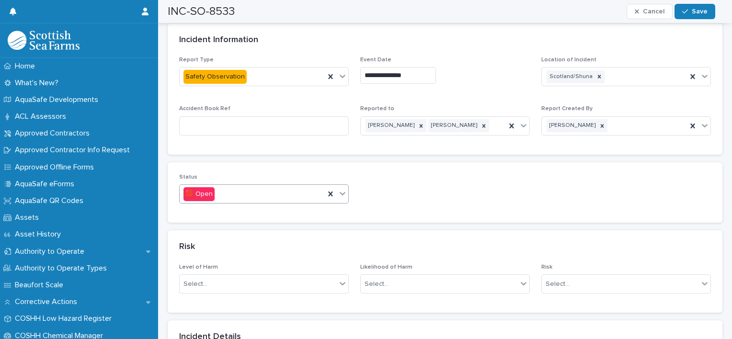
click at [339, 198] on icon at bounding box center [343, 194] width 10 height 10
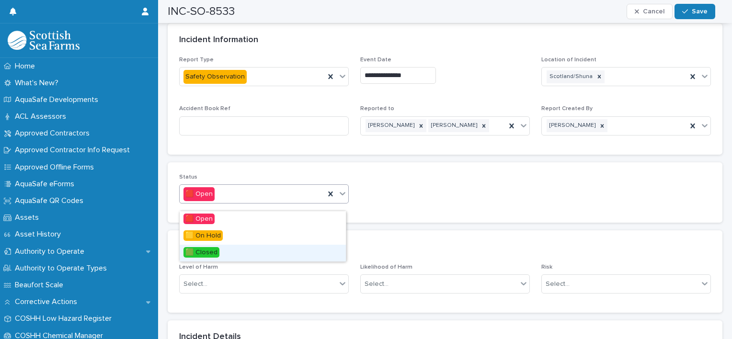
click at [231, 251] on div "🟩 Closed" at bounding box center [263, 253] width 166 height 17
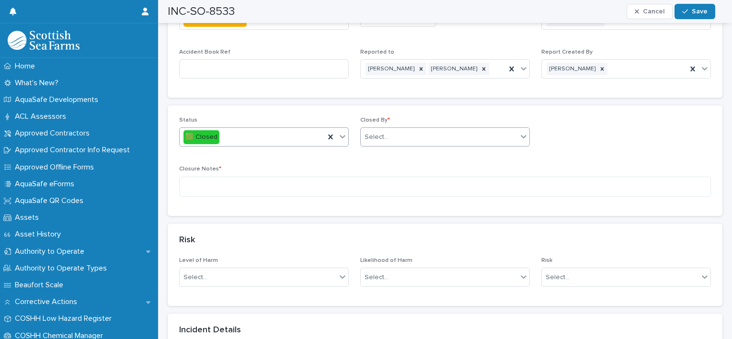
click at [419, 141] on div "Select..." at bounding box center [439, 137] width 157 height 16
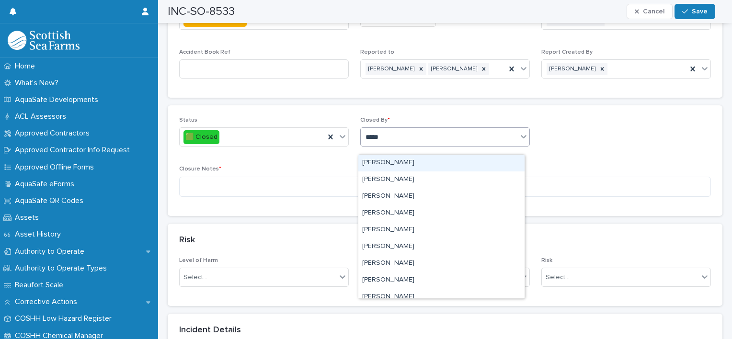
type input "******"
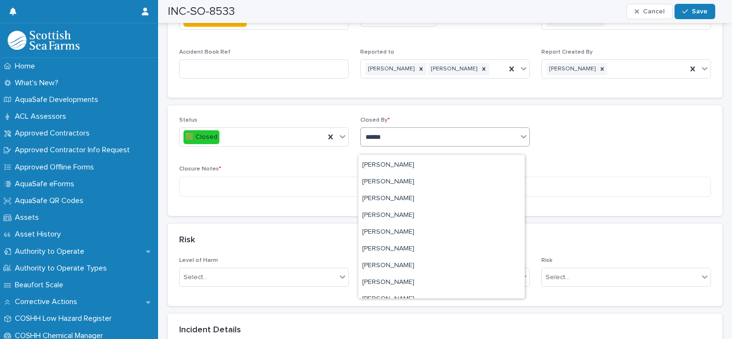
scroll to position [140, 0]
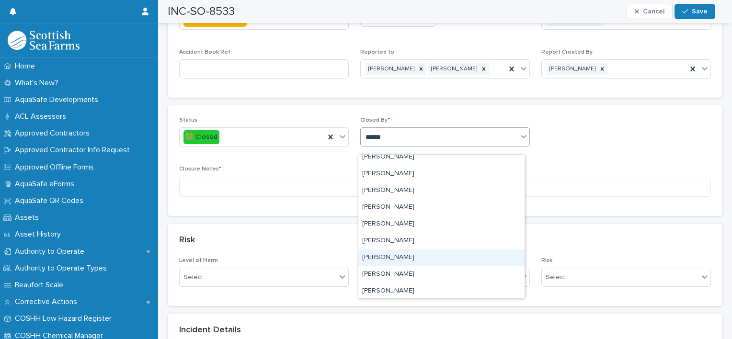
click at [399, 255] on div "[PERSON_NAME]" at bounding box center [441, 258] width 166 height 17
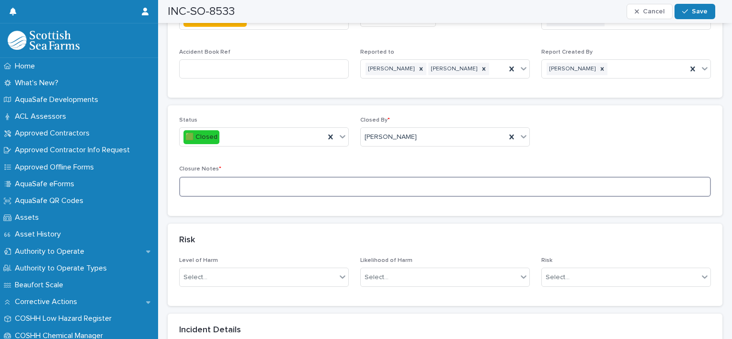
click at [186, 192] on textarea at bounding box center [445, 187] width 532 height 21
click at [260, 195] on textarea "**********" at bounding box center [441, 187] width 525 height 21
click at [292, 190] on textarea "**********" at bounding box center [441, 187] width 525 height 21
type textarea "**********"
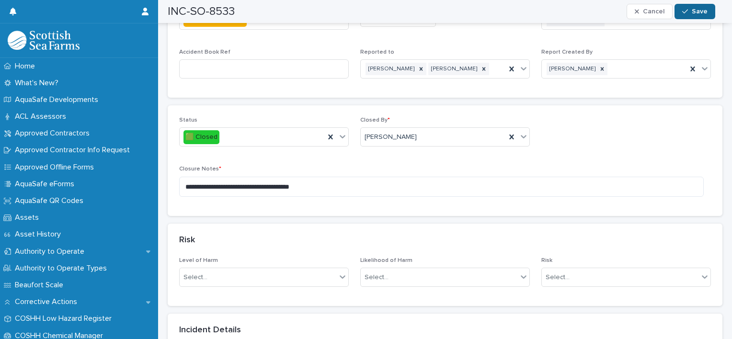
click at [705, 4] on button "Save" at bounding box center [695, 11] width 41 height 15
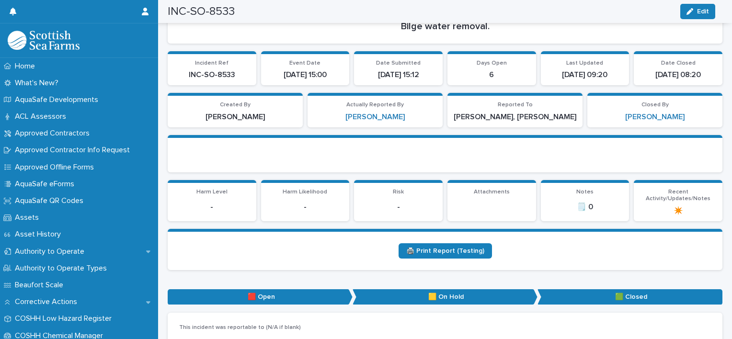
scroll to position [0, 0]
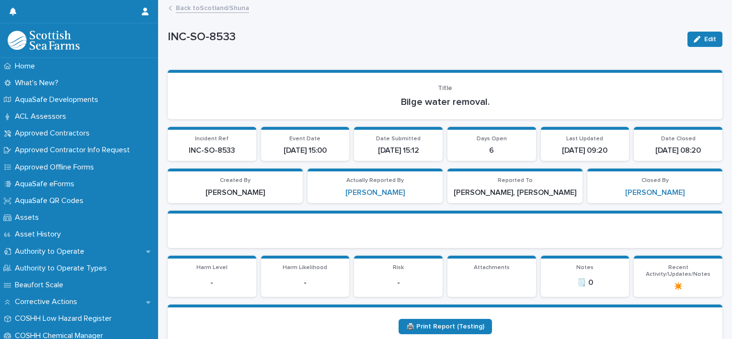
click at [219, 4] on link "Back to [GEOGRAPHIC_DATA]/Shuna" at bounding box center [212, 7] width 73 height 11
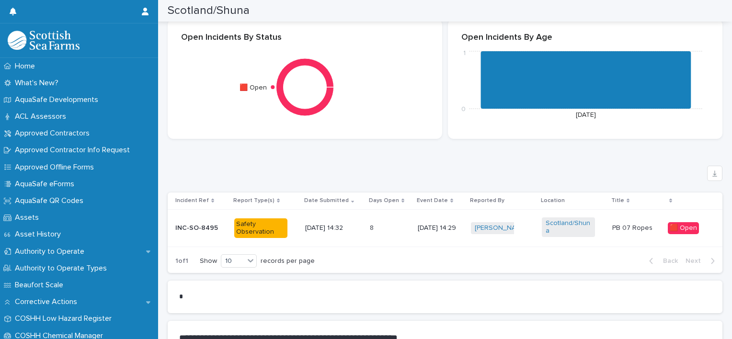
scroll to position [481, 0]
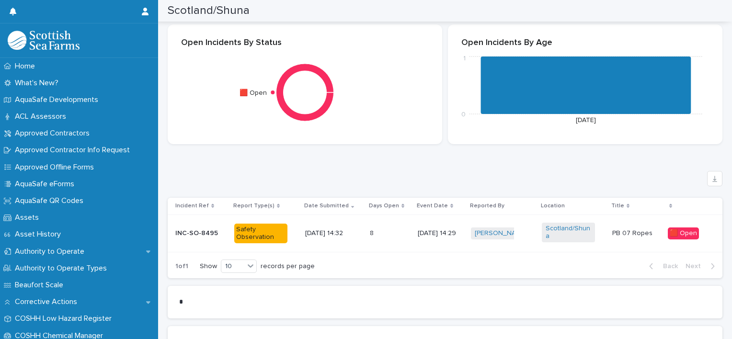
click at [260, 231] on div "Safety Observation" at bounding box center [260, 234] width 53 height 20
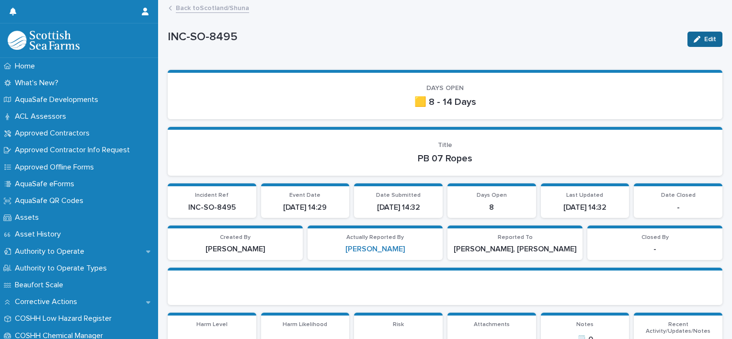
click at [704, 40] on span "Edit" at bounding box center [710, 39] width 12 height 7
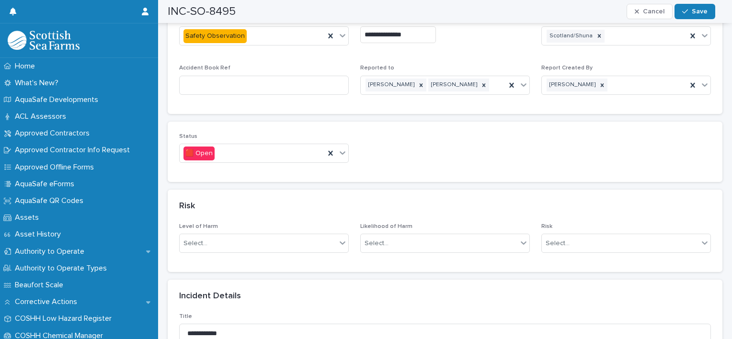
scroll to position [528, 0]
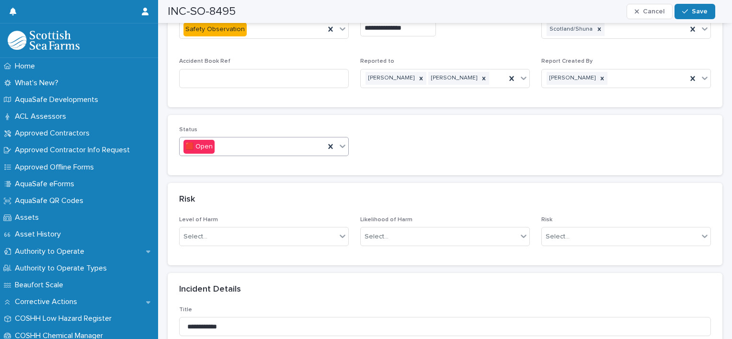
click at [340, 151] on icon at bounding box center [343, 146] width 10 height 10
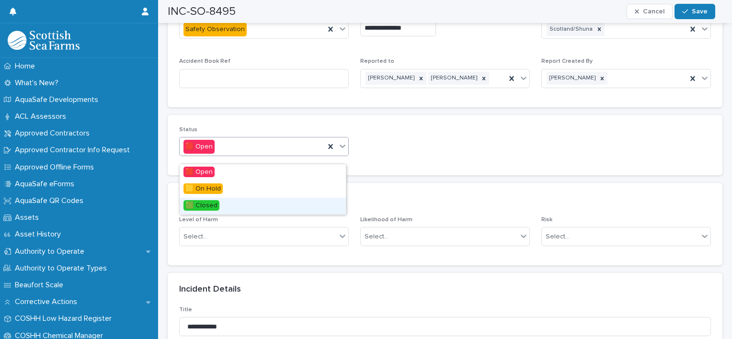
click at [224, 209] on div "🟩 Closed" at bounding box center [263, 206] width 166 height 17
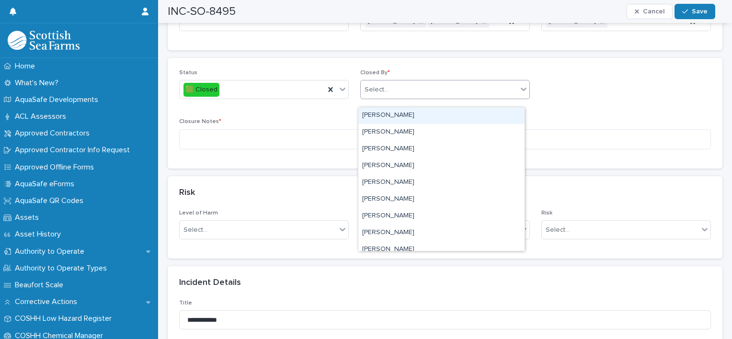
click at [418, 93] on div "Select..." at bounding box center [439, 90] width 157 height 16
type input "******"
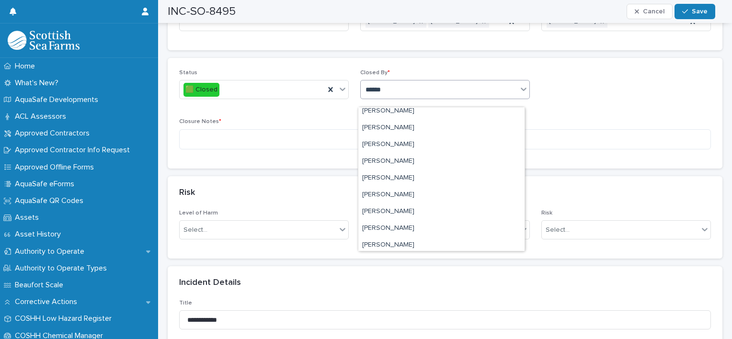
scroll to position [140, 0]
click at [402, 206] on div "[PERSON_NAME]" at bounding box center [441, 210] width 166 height 17
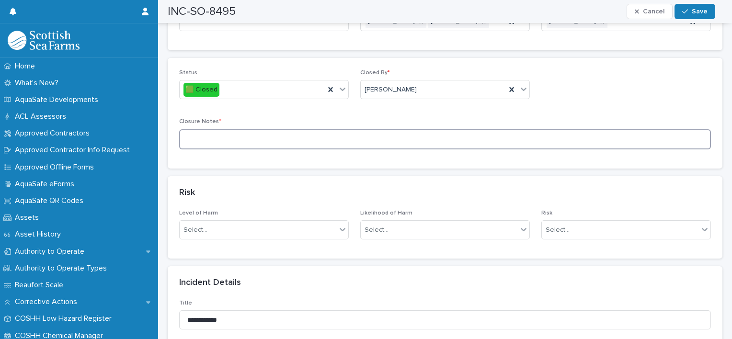
click at [208, 145] on textarea at bounding box center [445, 139] width 532 height 21
type textarea "**********"
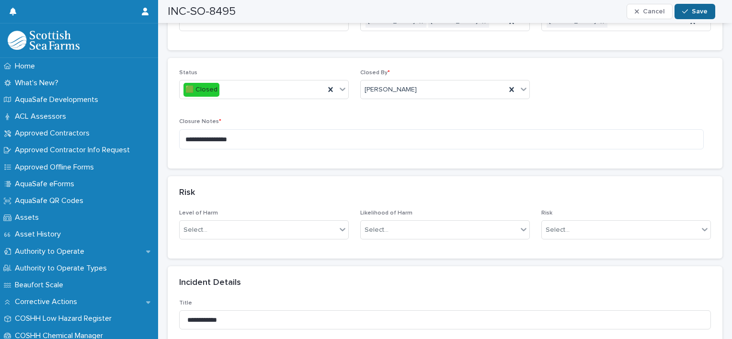
click at [701, 11] on span "Save" at bounding box center [700, 11] width 16 height 7
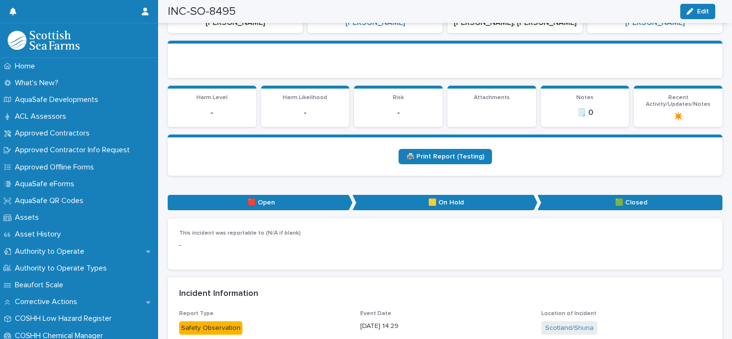
scroll to position [0, 0]
